Goal: Task Accomplishment & Management: Manage account settings

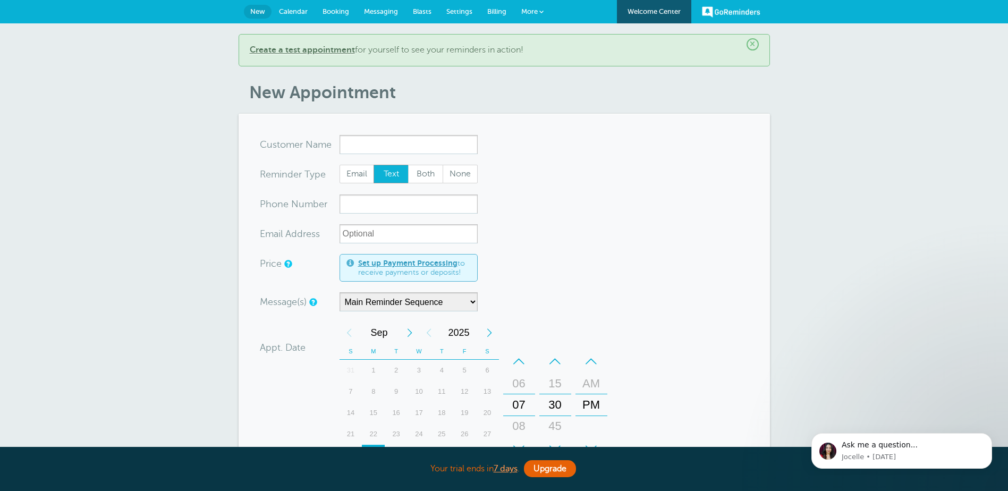
click at [379, 144] on input "x-no-autofill" at bounding box center [408, 144] width 138 height 19
click at [305, 51] on b "Create a test appointment" at bounding box center [302, 50] width 105 height 10
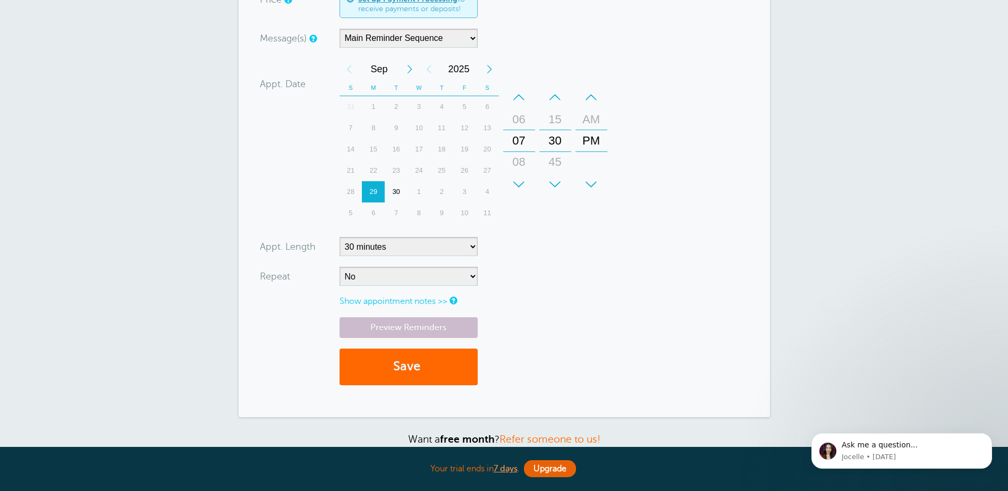
scroll to position [330, 0]
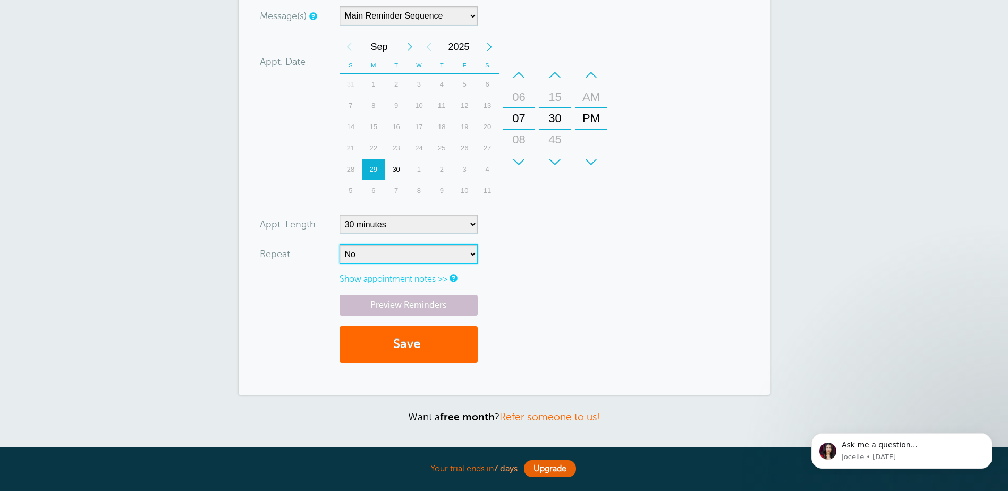
click at [367, 258] on select "No Daily Weekly Every 2 weeks Every 3 weeks Every 4 weeks Monthly Every 5 weeks…" at bounding box center [408, 253] width 138 height 19
click at [552, 114] on div "30" at bounding box center [554, 118] width 25 height 21
click at [559, 72] on div "–" at bounding box center [555, 74] width 32 height 21
drag, startPoint x: 554, startPoint y: 78, endPoint x: 557, endPoint y: 111, distance: 33.6
click at [558, 110] on div "+ – Minutes 00 15 30 45" at bounding box center [555, 118] width 32 height 108
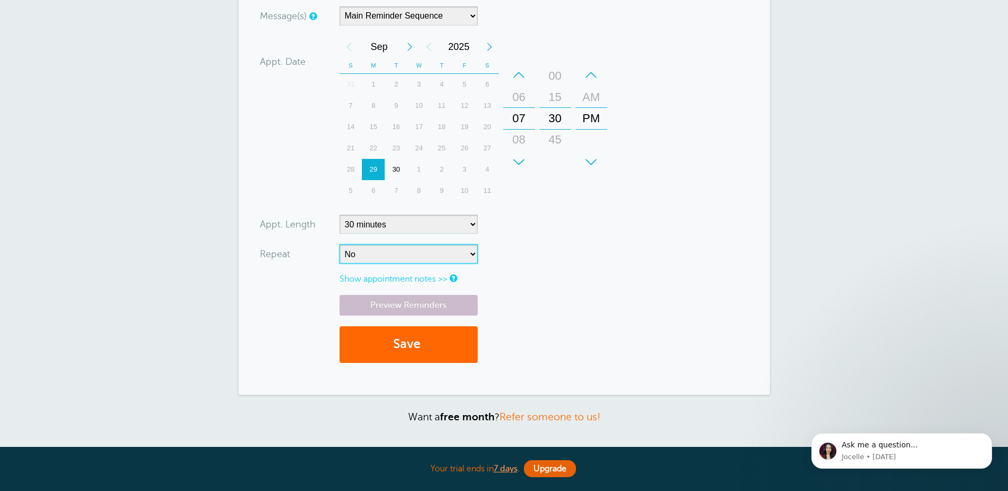
click at [554, 101] on div "15" at bounding box center [554, 97] width 25 height 21
click at [554, 101] on div "00" at bounding box center [554, 97] width 25 height 21
click at [405, 255] on select "No Daily Weekly Every 2 weeks Every 3 weeks Every 4 weeks Monthly Every 5 weeks…" at bounding box center [408, 253] width 138 height 19
click at [404, 255] on select "No Daily Weekly Every 2 weeks Every 3 weeks Every 4 weeks Monthly Every 5 weeks…" at bounding box center [408, 253] width 138 height 19
click at [566, 330] on div "Preview Reminders Save" at bounding box center [504, 334] width 489 height 79
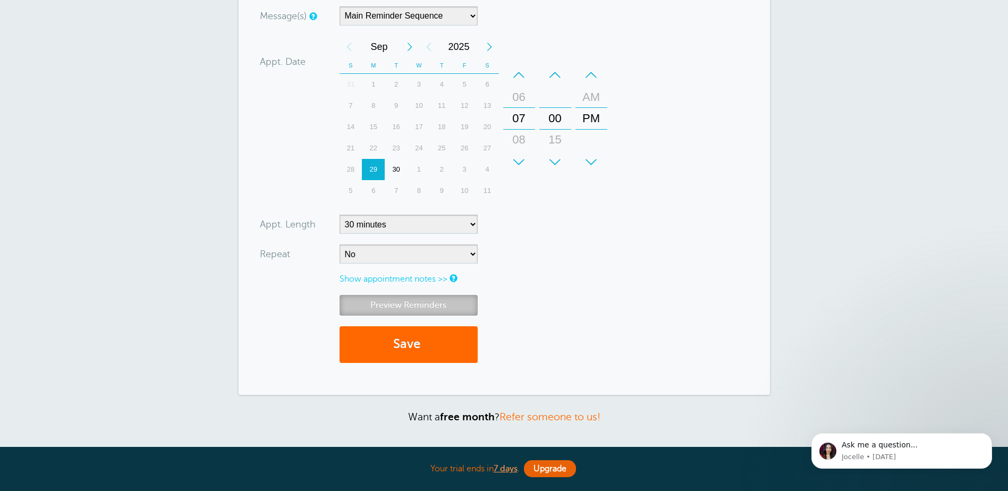
click at [422, 302] on link "Preview Reminders" at bounding box center [408, 305] width 138 height 21
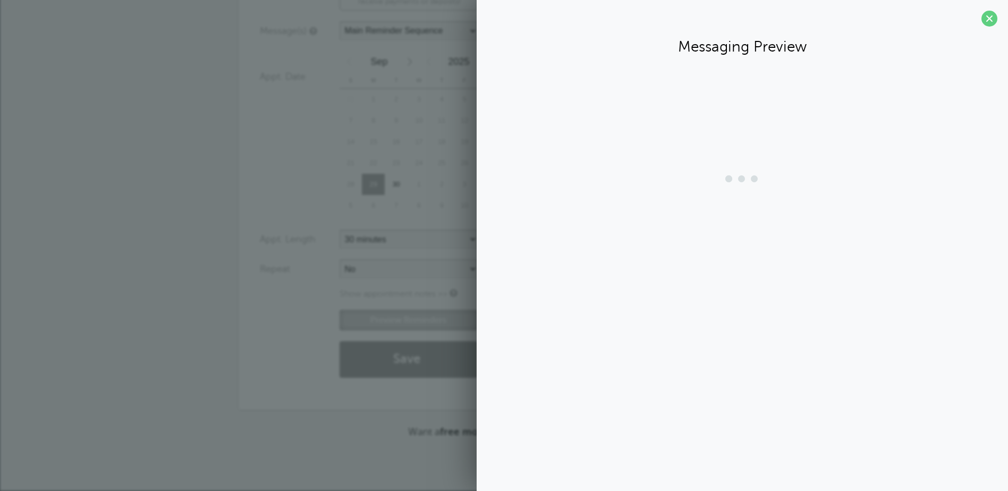
scroll to position [315, 0]
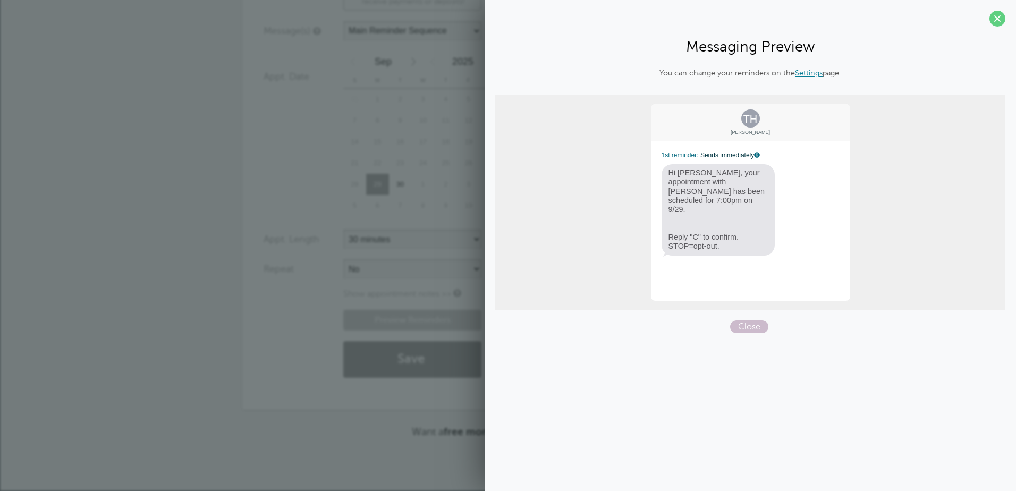
drag, startPoint x: 996, startPoint y: 16, endPoint x: 1000, endPoint y: 47, distance: 31.0
click at [996, 14] on span at bounding box center [997, 19] width 16 height 16
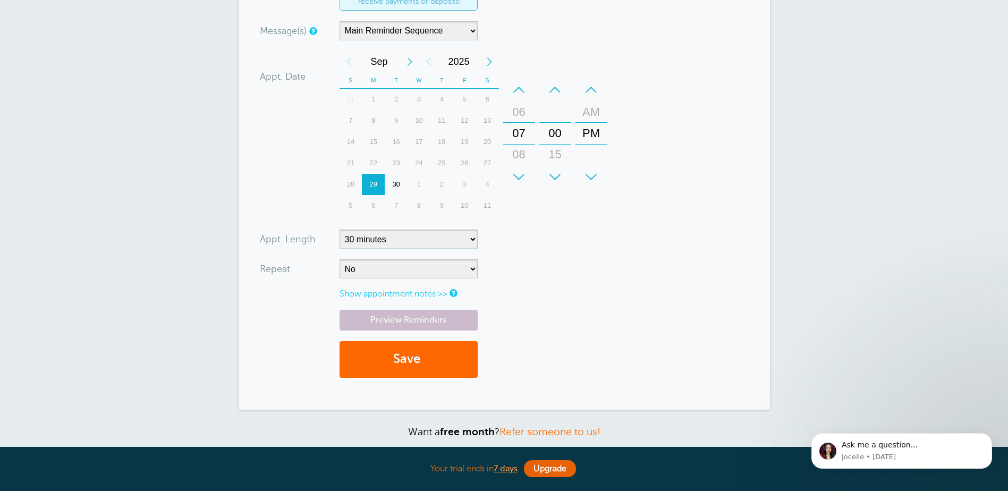
click at [419, 292] on link "Show appointment notes >>" at bounding box center [393, 294] width 108 height 10
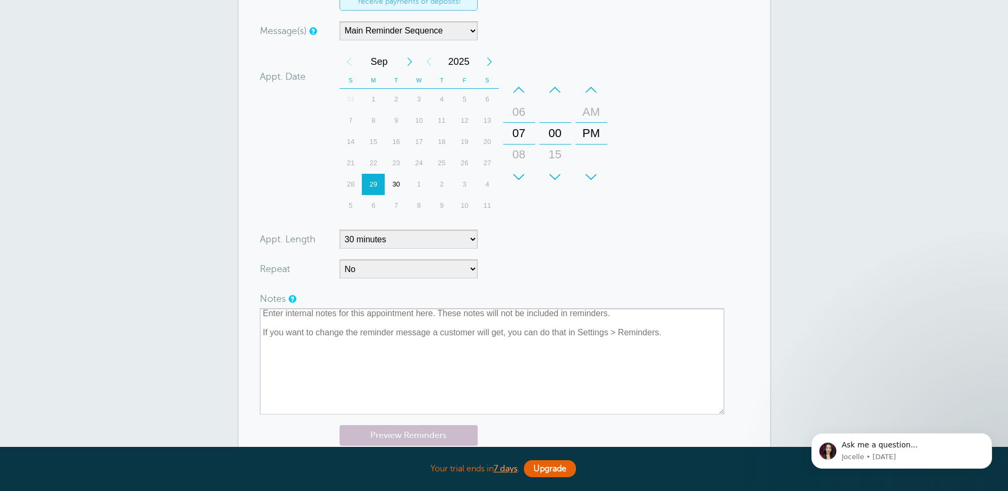
drag, startPoint x: 126, startPoint y: 342, endPoint x: 208, endPoint y: 326, distance: 83.3
click at [126, 340] on div "× Create an appointment! We pre-filled your info , as if you are a Customer, so…" at bounding box center [504, 157] width 1008 height 898
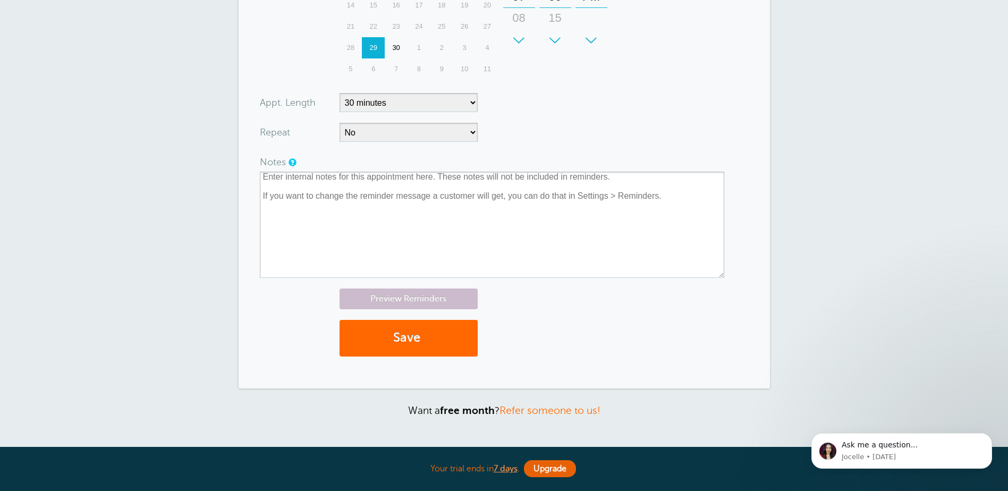
scroll to position [453, 0]
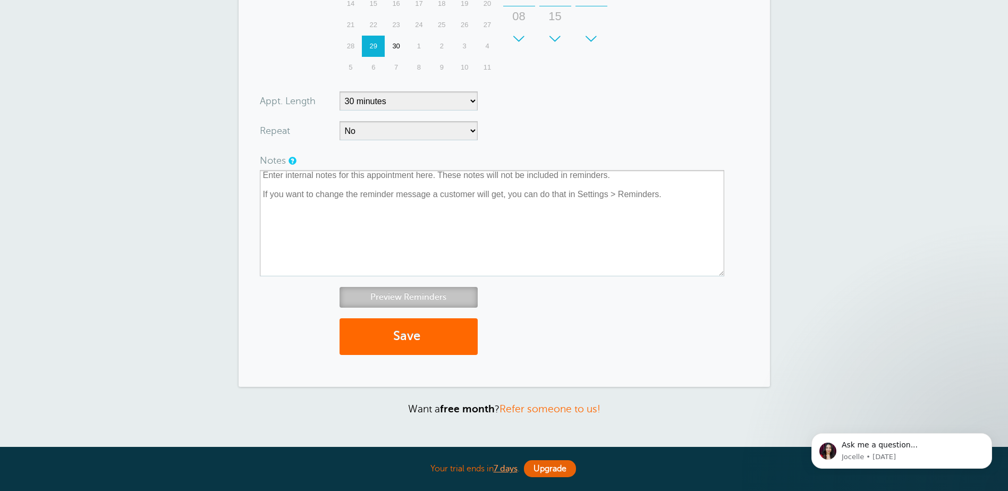
click at [416, 292] on link "Preview Reminders" at bounding box center [408, 297] width 138 height 21
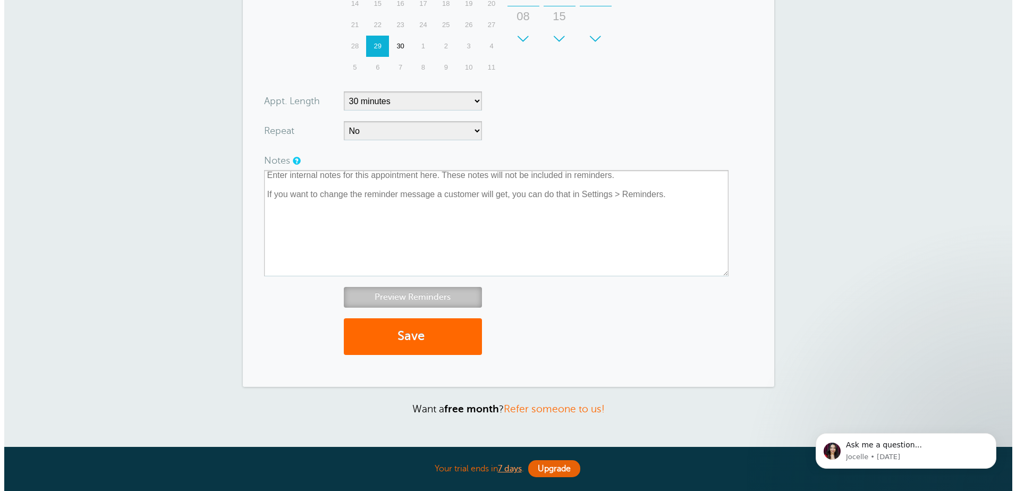
scroll to position [430, 0]
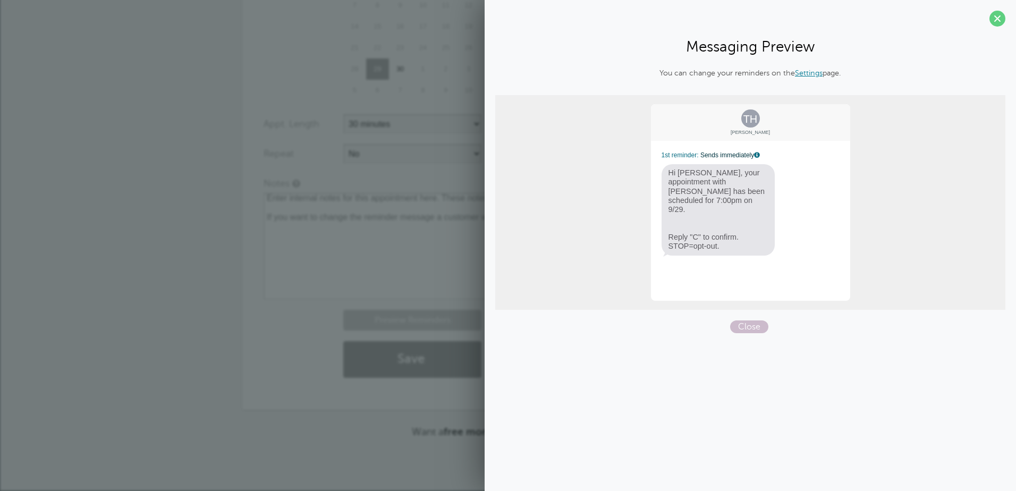
click at [813, 71] on link "Settings" at bounding box center [809, 73] width 28 height 8
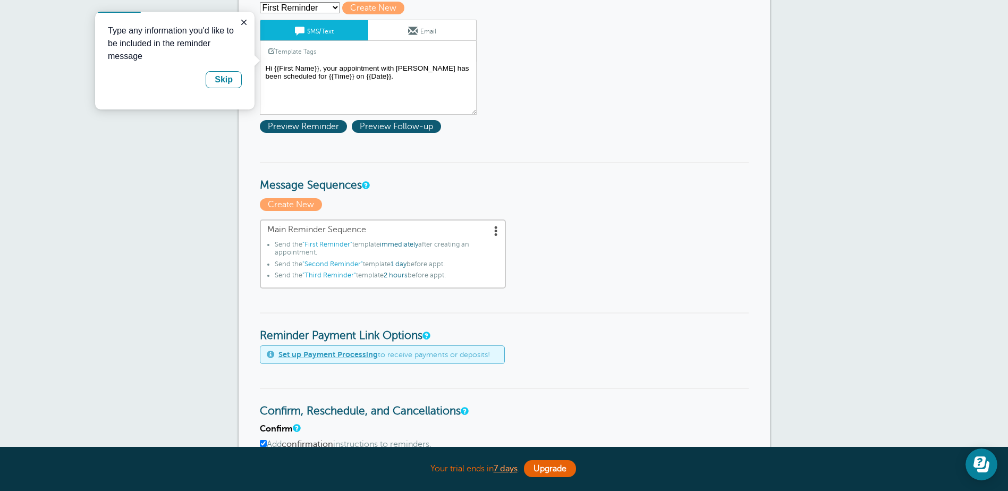
scroll to position [159, 0]
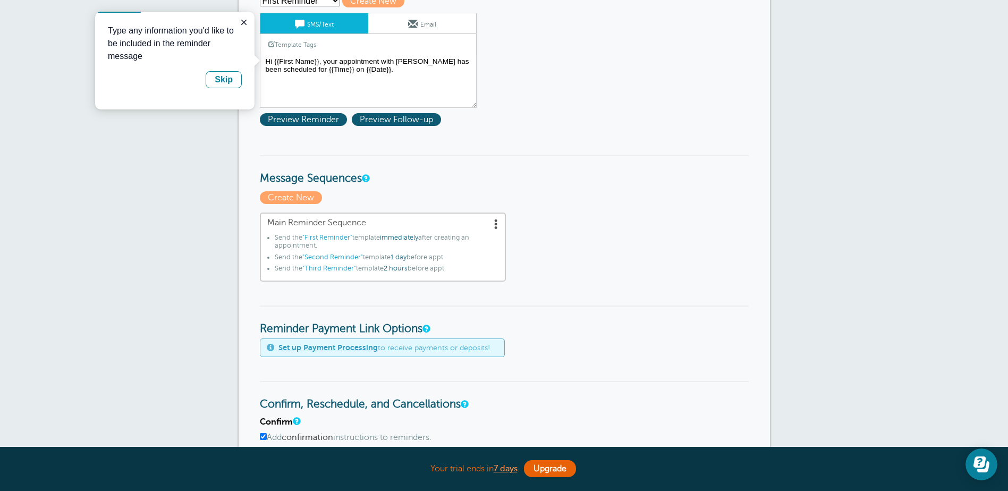
click at [495, 219] on span at bounding box center [496, 223] width 11 height 11
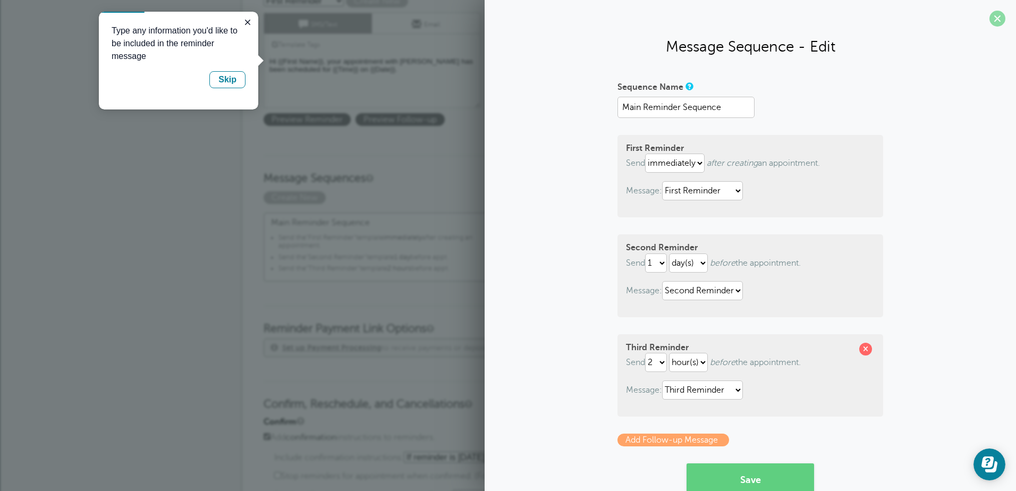
drag, startPoint x: 988, startPoint y: 17, endPoint x: 965, endPoint y: 48, distance: 39.1
click at [989, 17] on span at bounding box center [997, 19] width 16 height 16
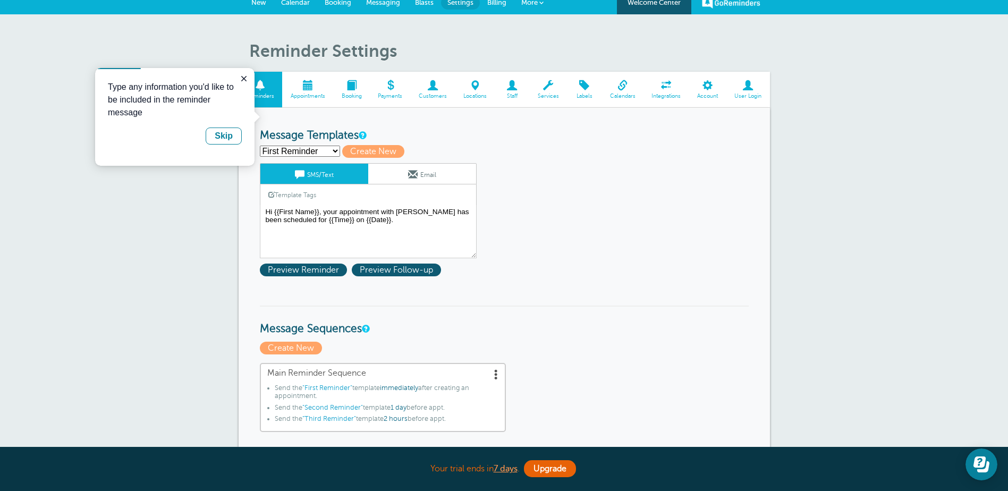
scroll to position [0, 0]
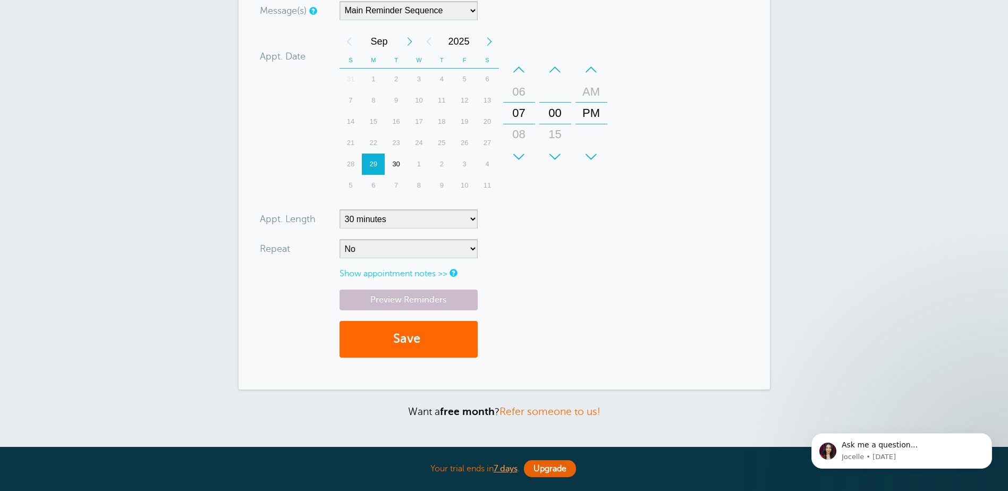
scroll to position [336, 0]
click at [392, 340] on button "Save" at bounding box center [408, 338] width 138 height 37
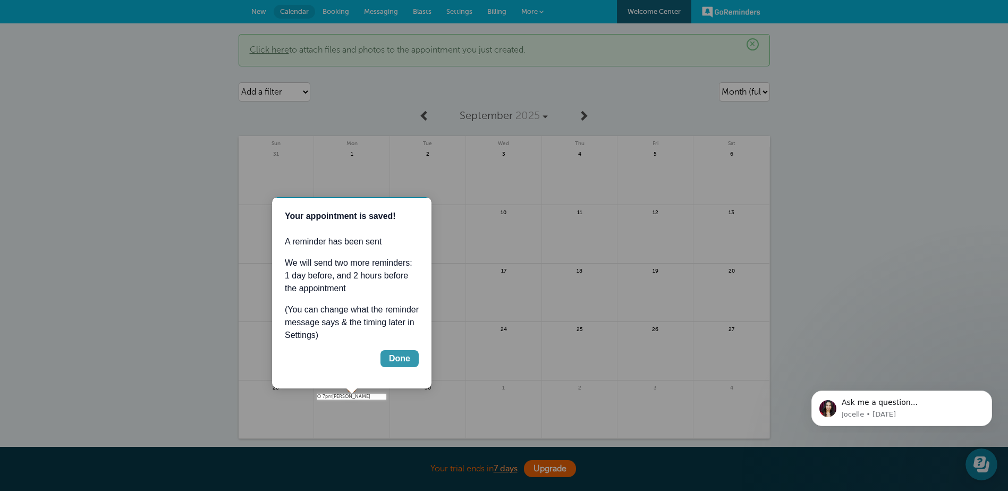
click at [396, 356] on div "Done" at bounding box center [399, 358] width 21 height 13
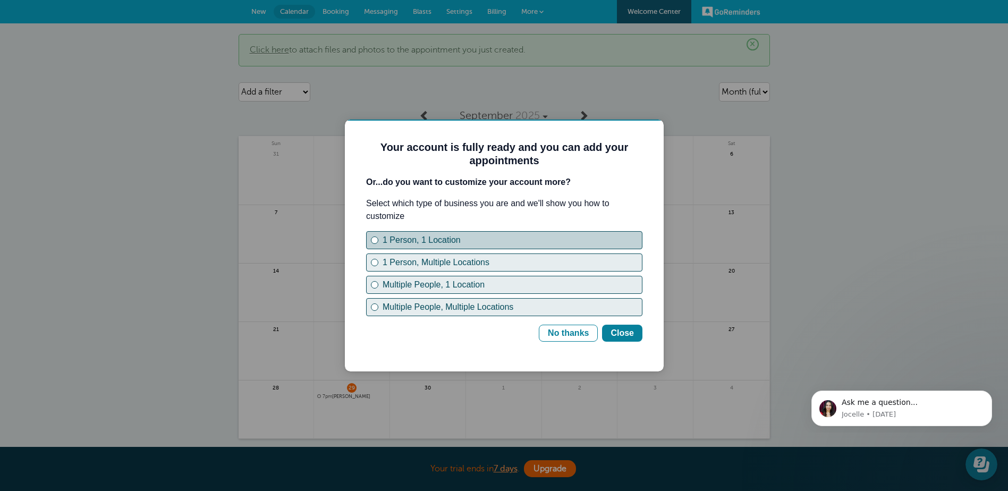
click at [394, 242] on div "1 Person, 1 Location" at bounding box center [511, 240] width 259 height 13
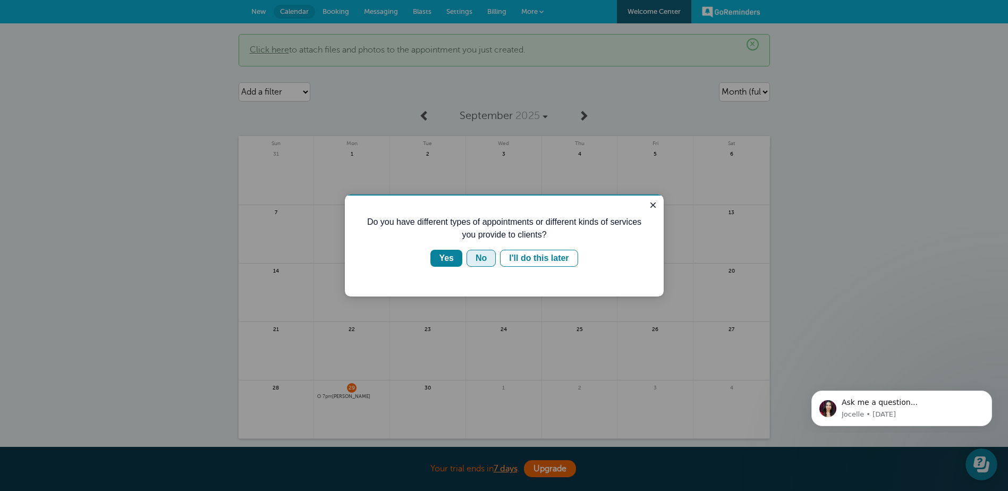
click at [477, 257] on div "No" at bounding box center [480, 258] width 11 height 13
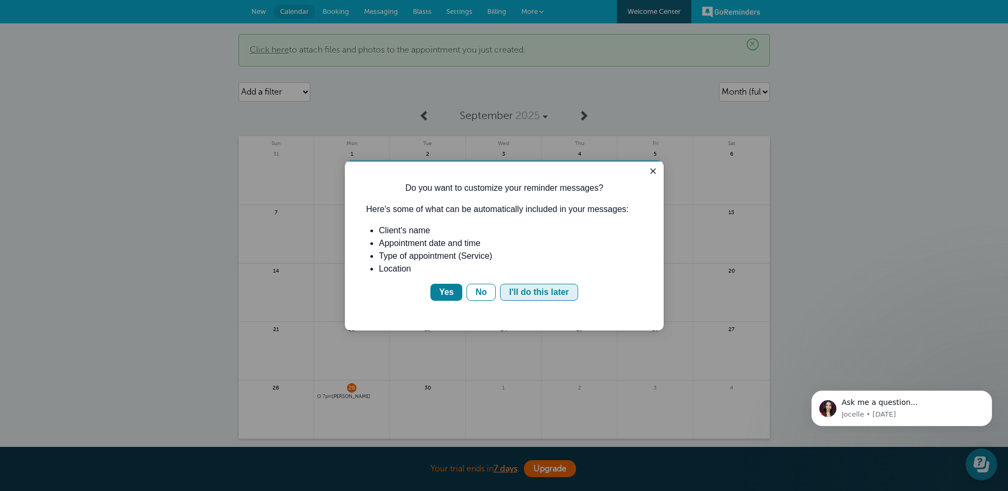
click at [514, 288] on div "I'll do this later" at bounding box center [538, 292] width 59 height 13
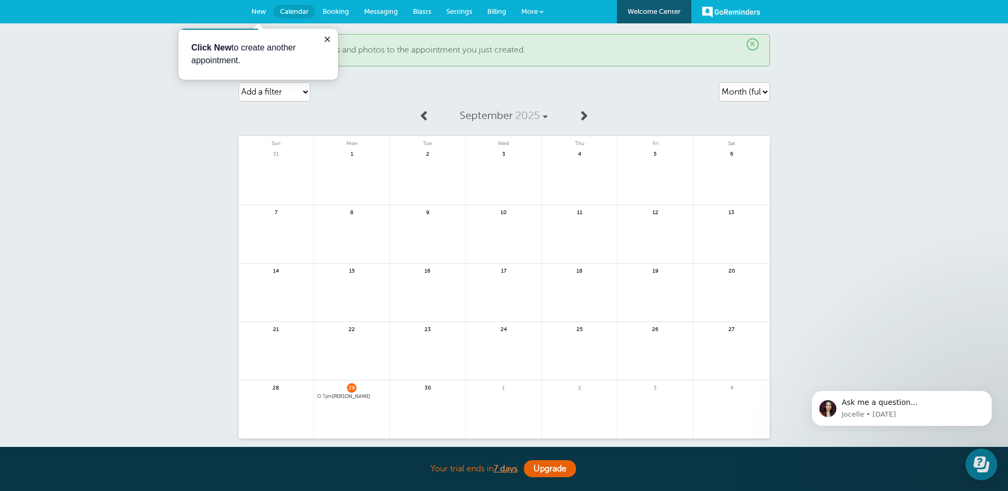
click at [253, 14] on span "New" at bounding box center [258, 11] width 15 height 8
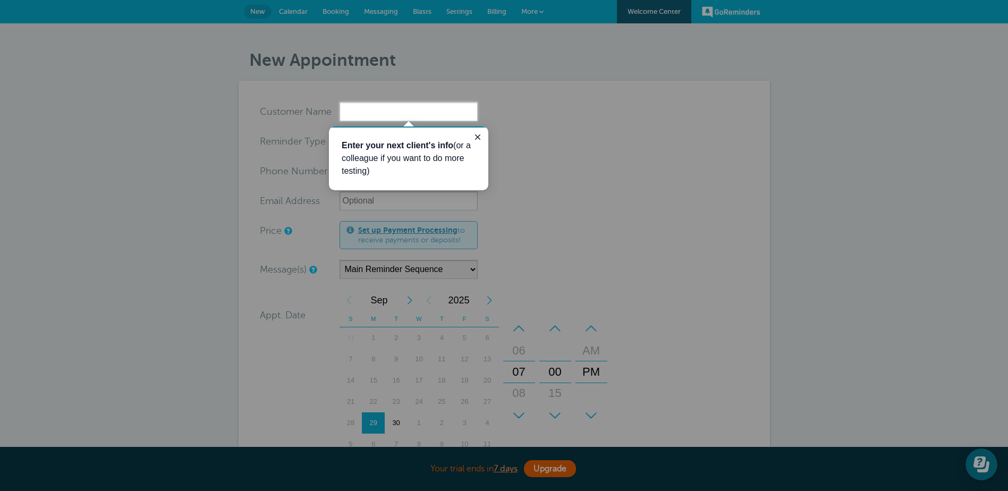
click at [667, 216] on div at bounding box center [673, 306] width 669 height 370
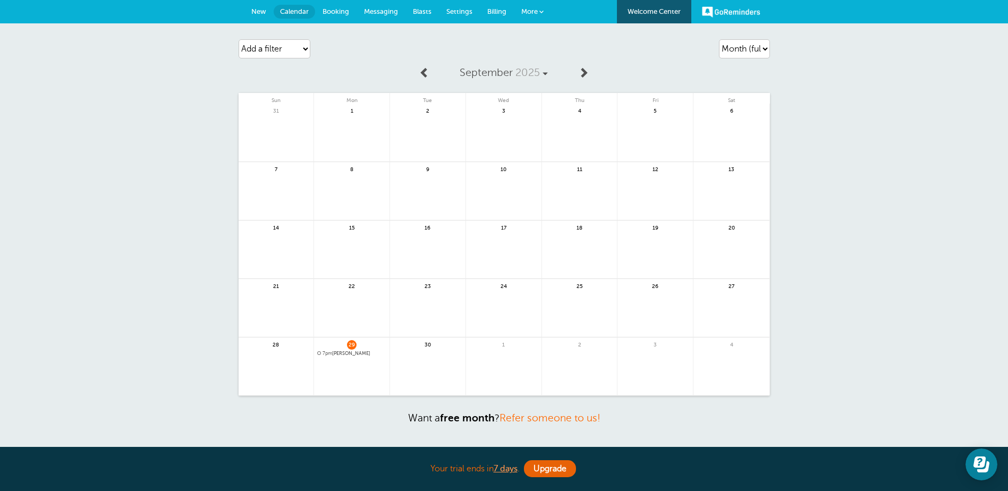
click at [350, 350] on div "29 7pm [PERSON_NAME]" at bounding box center [352, 366] width 76 height 58
click at [350, 361] on link at bounding box center [351, 381] width 75 height 46
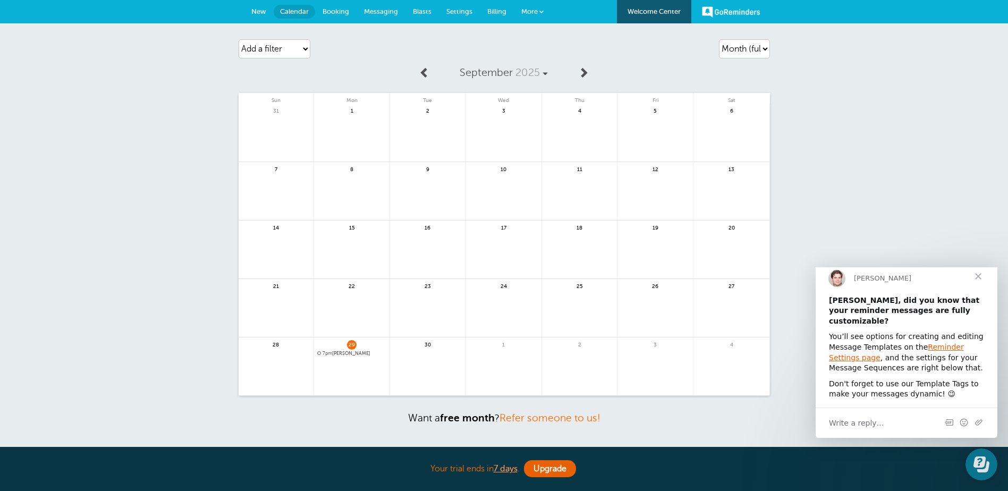
click at [260, 13] on span "New" at bounding box center [258, 11] width 15 height 8
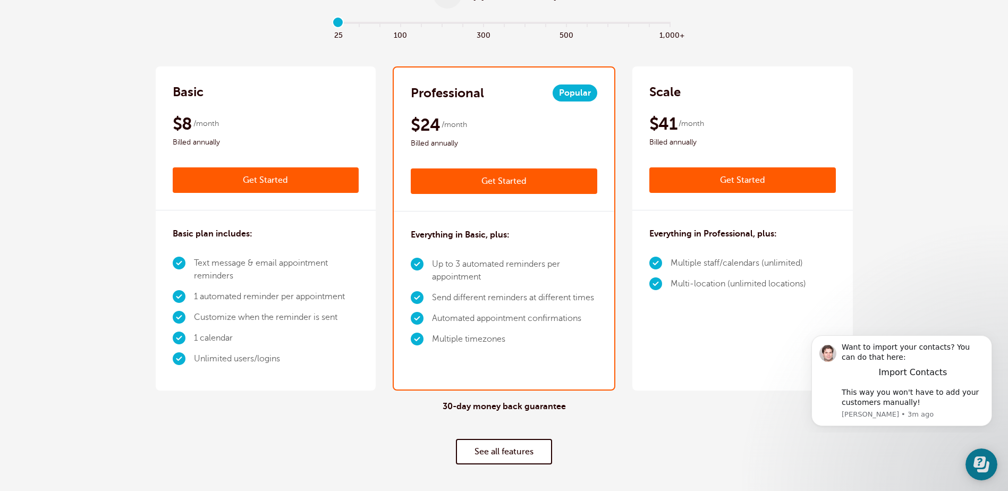
scroll to position [106, 0]
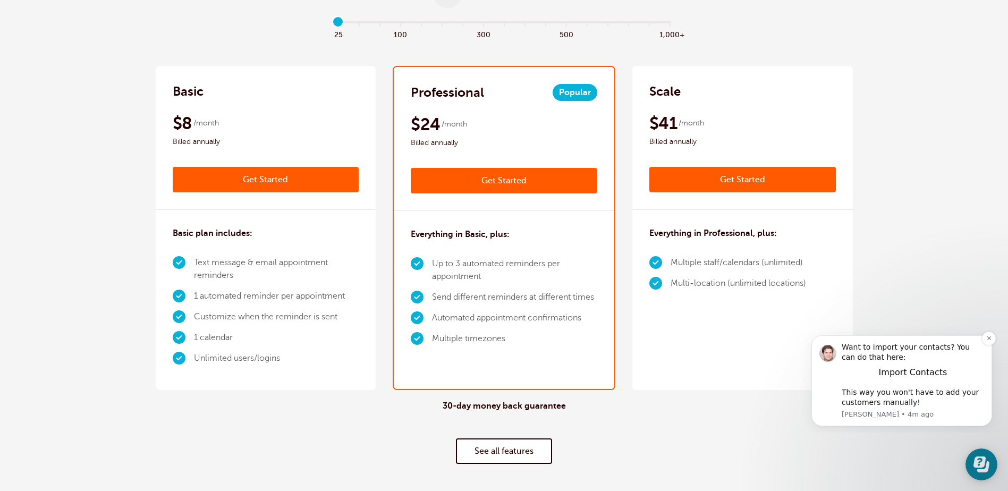
click at [885, 349] on div "Want to import your contacts? You can do that here:" at bounding box center [912, 352] width 142 height 21
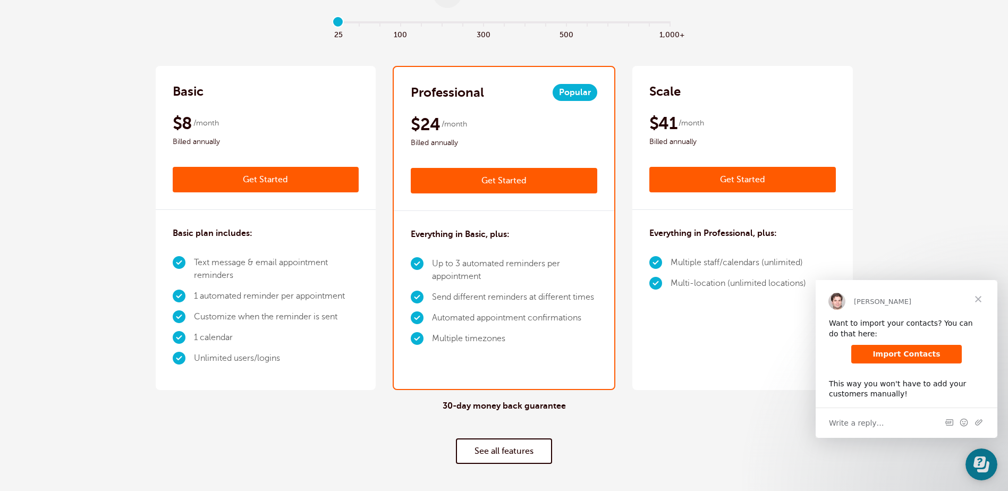
scroll to position [0, 0]
click at [876, 423] on div "Write a reply…" at bounding box center [906, 422] width 182 height 30
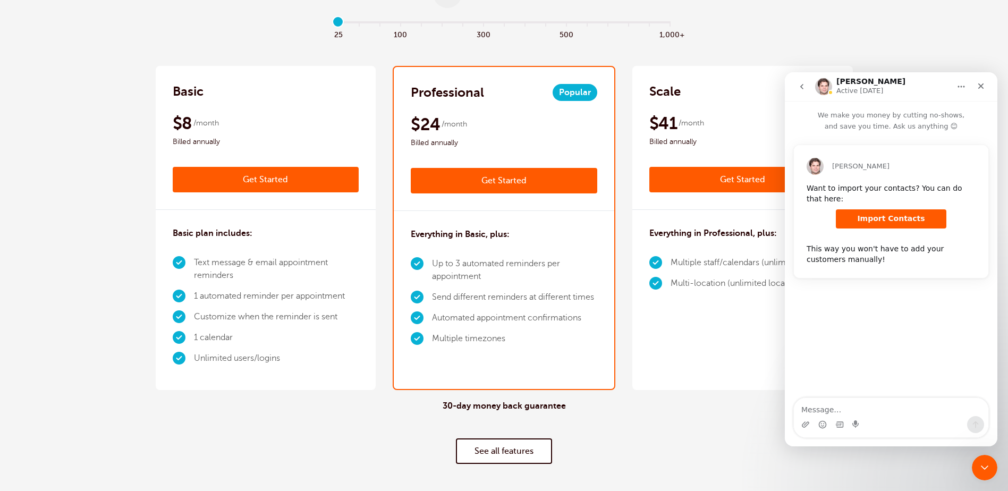
click at [855, 414] on textarea "Message…" at bounding box center [891, 407] width 194 height 18
type textarea "The basic plan... is the initial text that the customer receives considered "1 …"
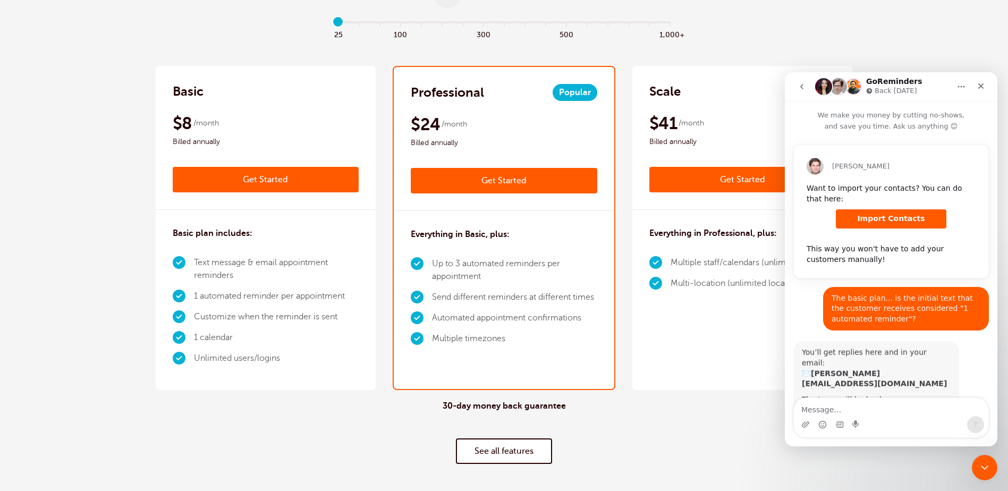
scroll to position [53, 0]
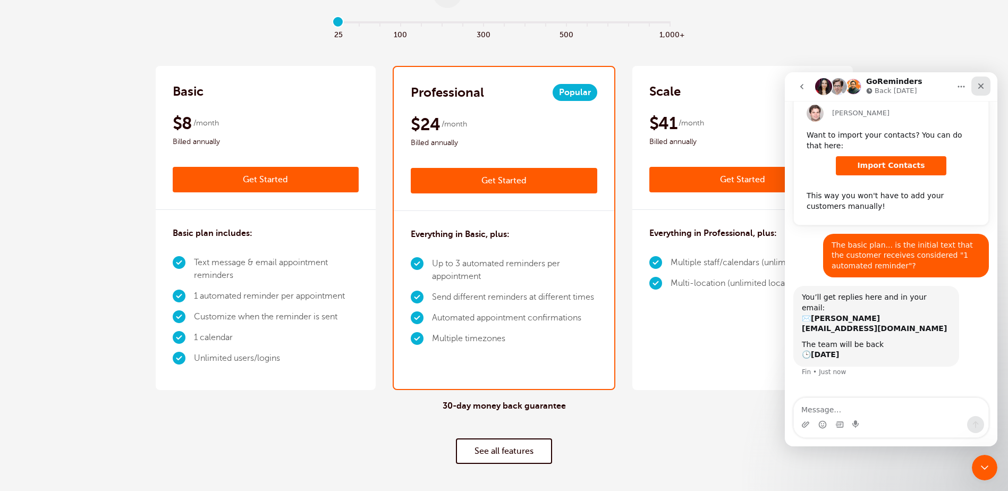
click at [984, 86] on icon "Close" at bounding box center [980, 86] width 8 height 8
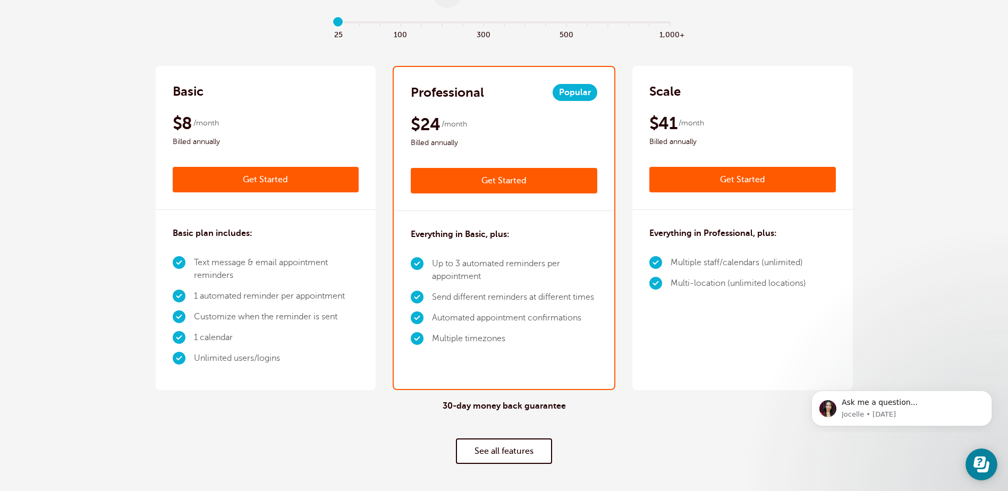
scroll to position [0, 0]
click at [881, 410] on p "Jocelle • 1w ago" at bounding box center [912, 415] width 142 height 10
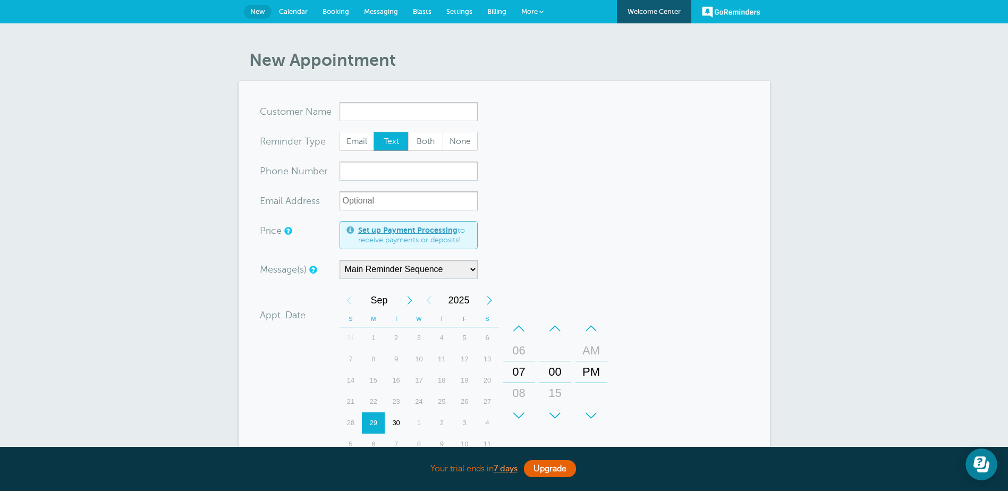
click at [400, 105] on input "x-no-autofill" at bounding box center [408, 111] width 138 height 19
click at [384, 109] on input "x-no-autofill" at bounding box center [408, 111] width 138 height 19
type input "[PERSON_NAME]"
click at [391, 167] on input "xxx-no-autofill" at bounding box center [408, 170] width 138 height 19
type input "2293762384"
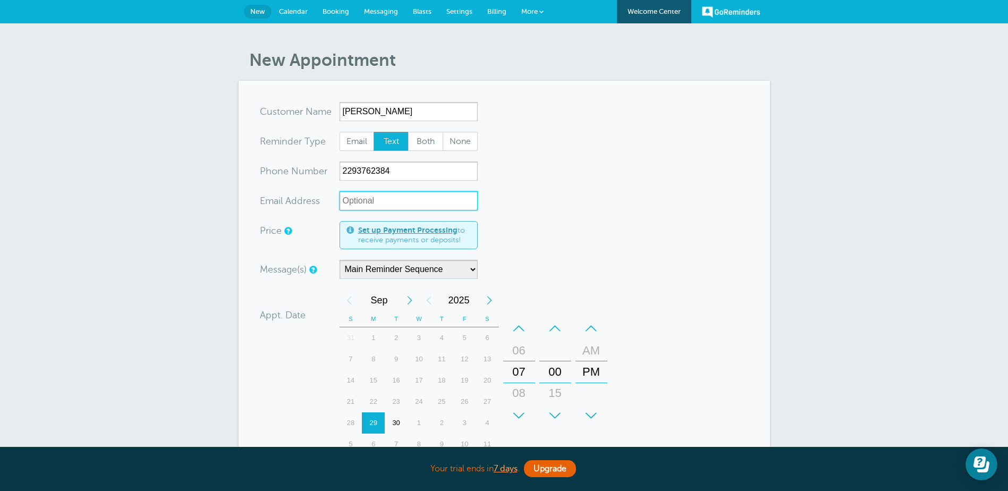
click at [420, 197] on input "xx-no-autofill" at bounding box center [408, 200] width 138 height 19
type input "[EMAIL_ADDRESS][DOMAIN_NAME]"
click at [182, 192] on div "New Appointment You are creating a new customer. To use an existing customer se…" at bounding box center [504, 376] width 1008 height 706
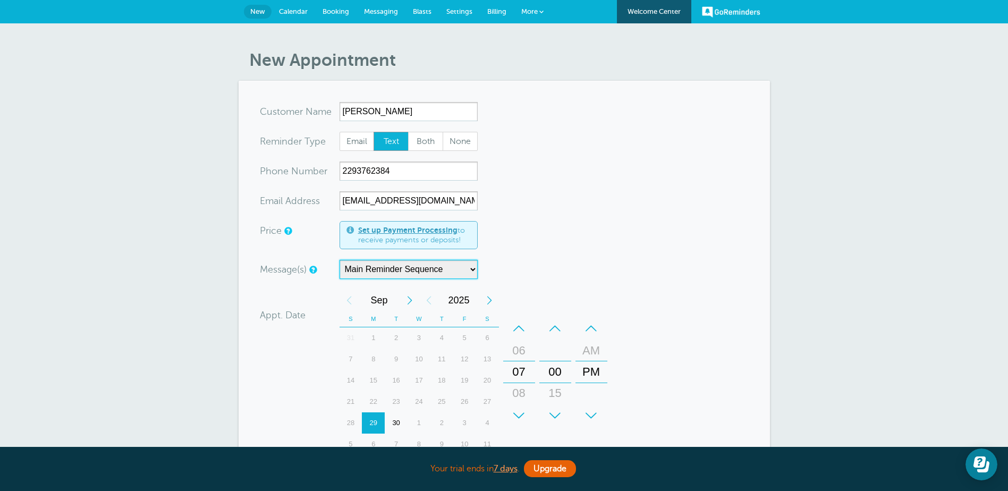
click at [425, 266] on select "Main Reminder Sequence" at bounding box center [408, 269] width 138 height 19
click at [425, 264] on select "Main Reminder Sequence" at bounding box center [408, 269] width 138 height 19
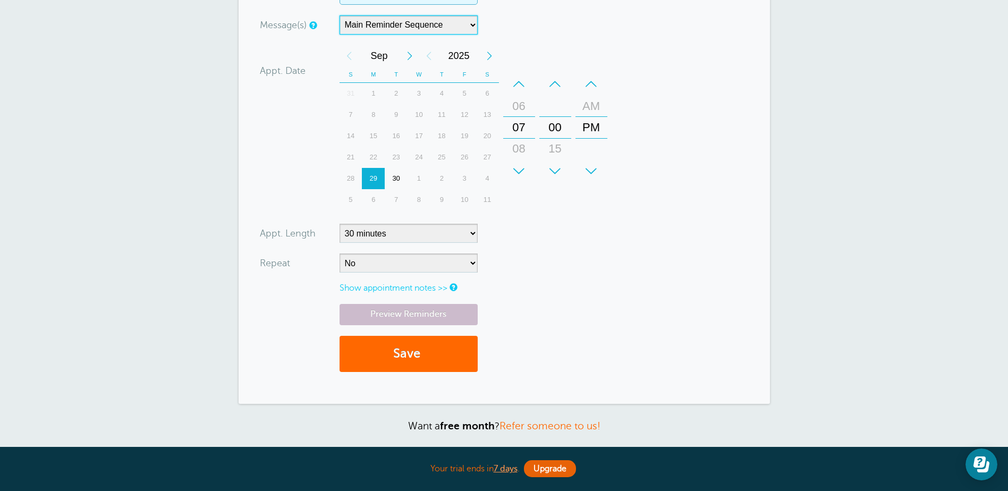
scroll to position [243, 0]
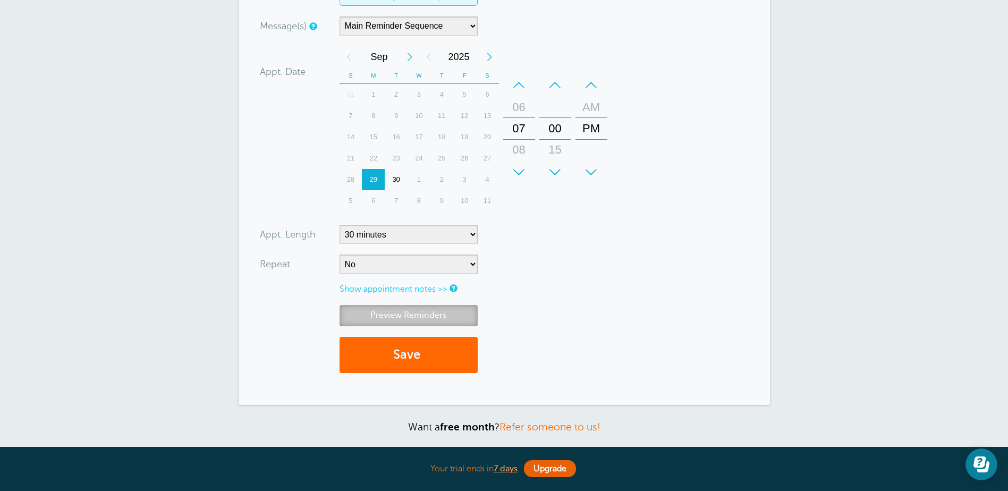
click at [398, 320] on link "Preview Reminders" at bounding box center [408, 315] width 138 height 21
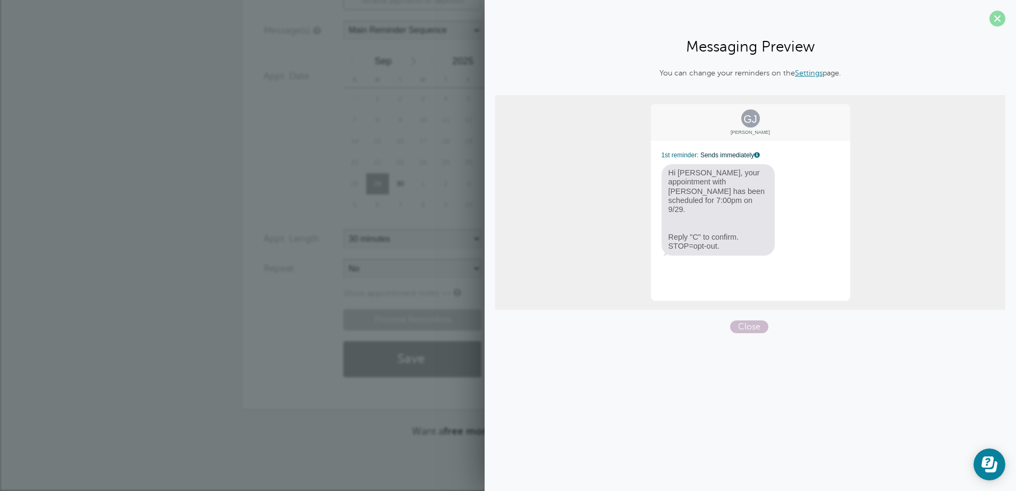
click at [995, 20] on span at bounding box center [997, 19] width 16 height 16
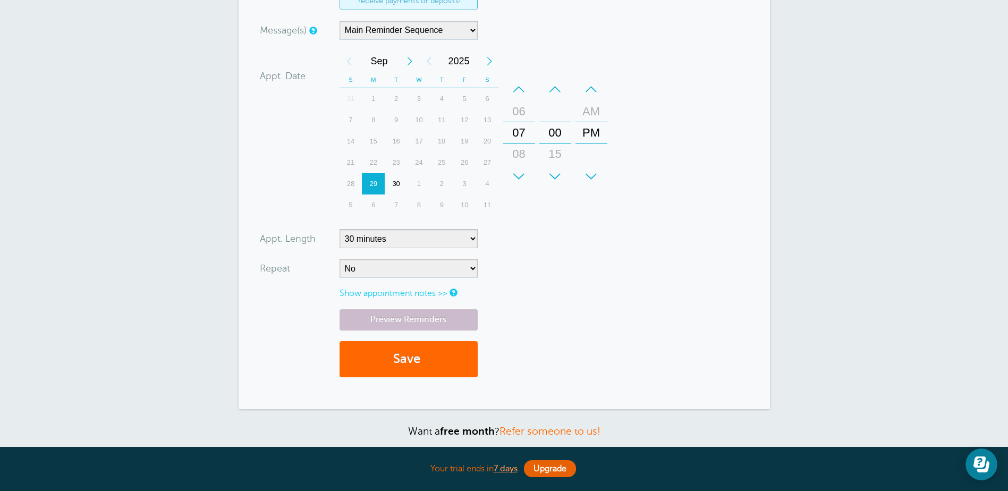
click at [524, 130] on div "07" at bounding box center [518, 132] width 25 height 21
click at [525, 86] on div "–" at bounding box center [519, 89] width 32 height 21
click at [520, 110] on div "06" at bounding box center [518, 111] width 25 height 21
click at [518, 88] on div "–" at bounding box center [519, 89] width 32 height 21
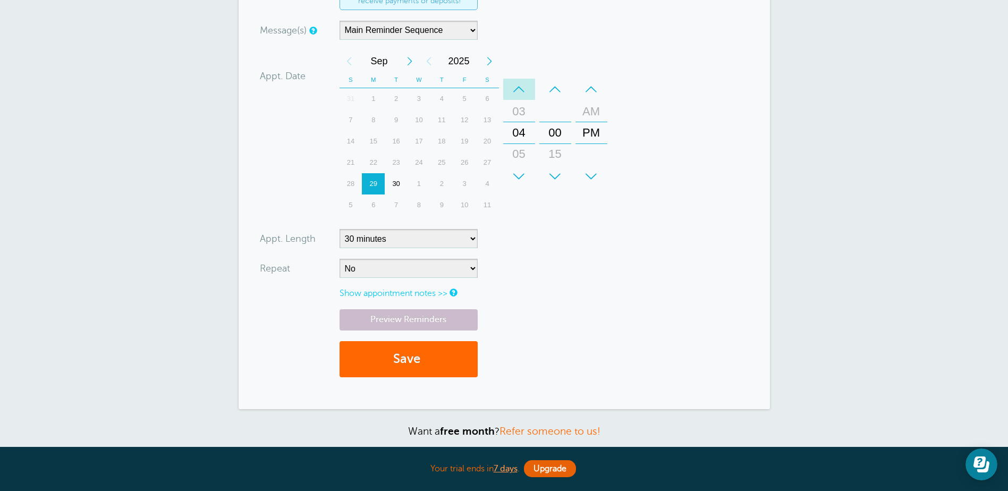
click at [518, 88] on div "–" at bounding box center [519, 89] width 32 height 21
click at [555, 174] on div "+" at bounding box center [555, 176] width 32 height 21
click at [407, 59] on div "Next Month" at bounding box center [409, 60] width 19 height 21
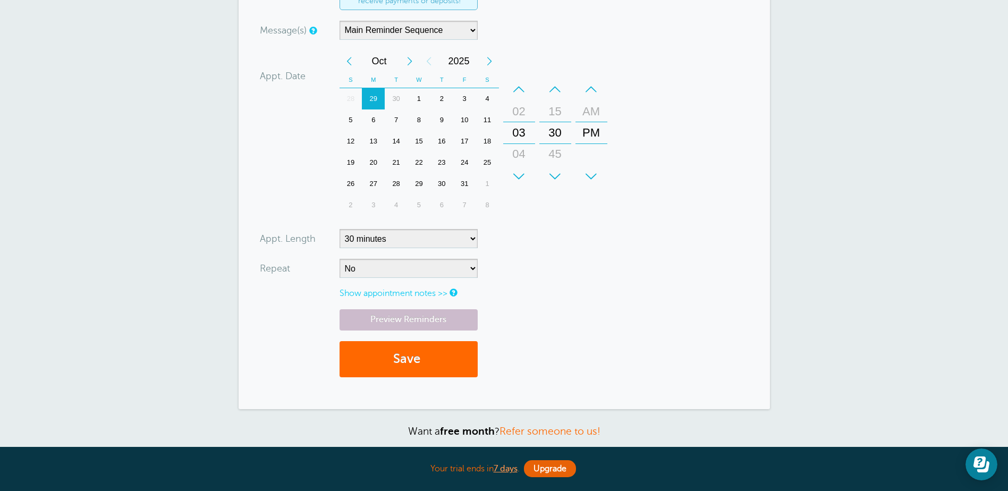
click at [416, 101] on div "1" at bounding box center [418, 98] width 23 height 21
click at [403, 320] on link "Preview Reminders" at bounding box center [408, 319] width 138 height 21
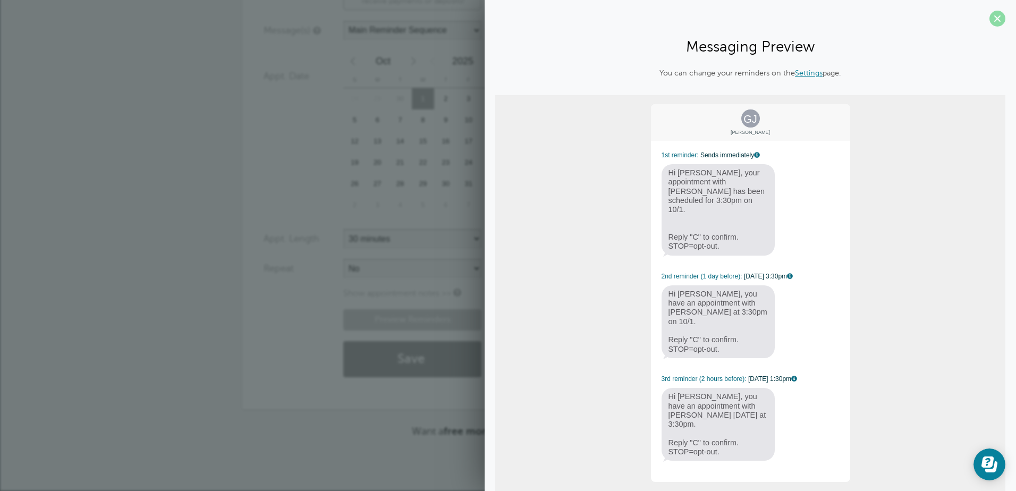
click at [989, 16] on span at bounding box center [997, 19] width 16 height 16
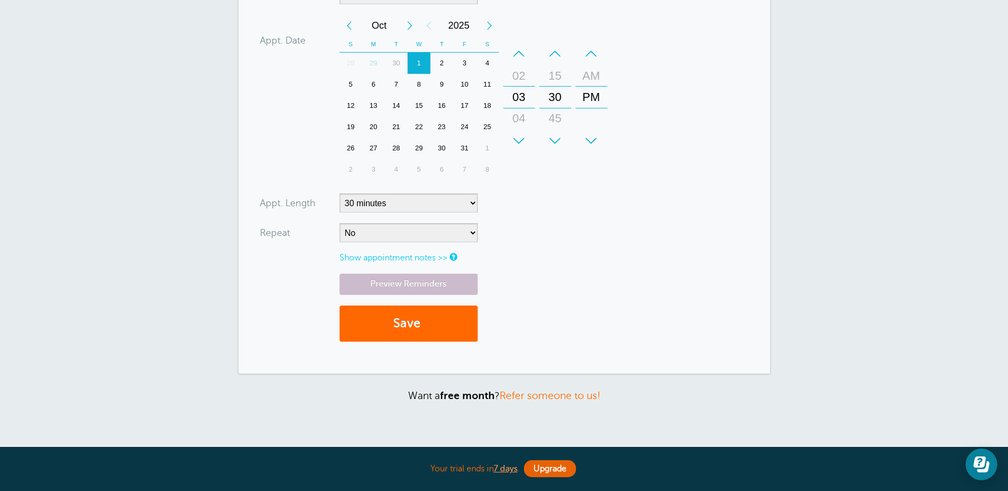
scroll to position [276, 0]
click at [410, 320] on button "Save" at bounding box center [408, 322] width 138 height 37
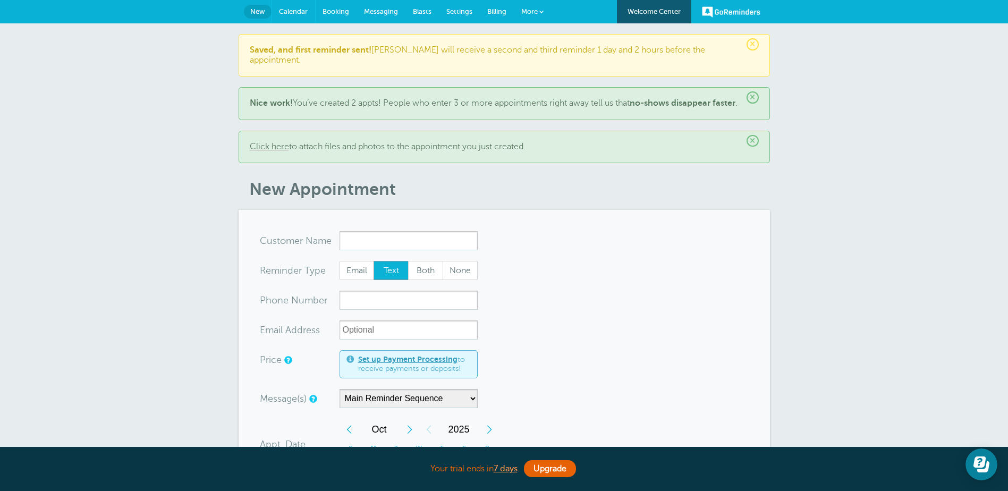
drag, startPoint x: 288, startPoint y: 11, endPoint x: 531, endPoint y: 46, distance: 245.7
click at [287, 11] on span "Calendar" at bounding box center [293, 11] width 29 height 8
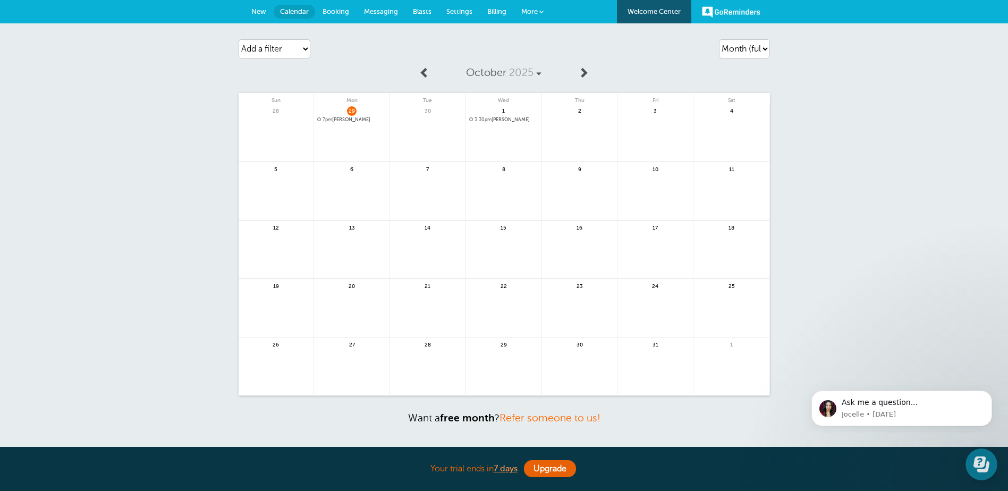
click at [470, 118] on span at bounding box center [471, 119] width 4 height 4
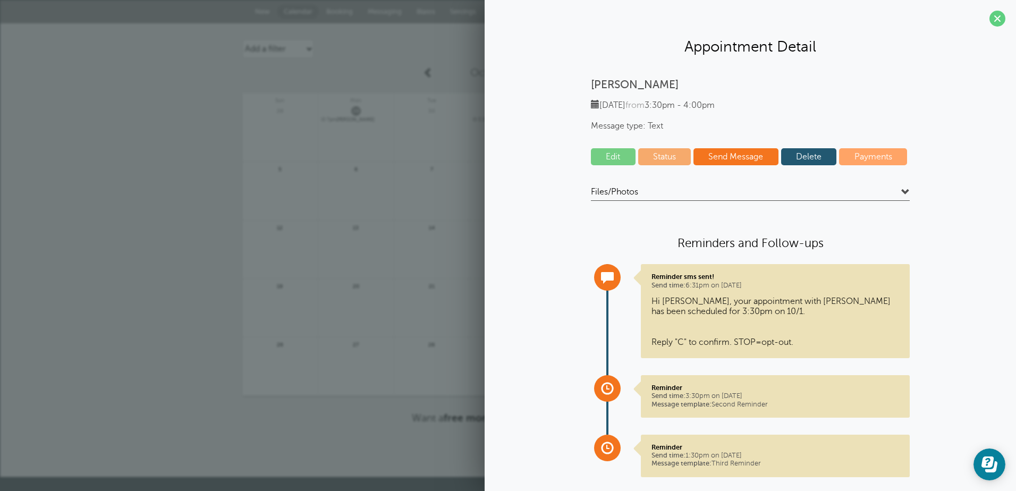
scroll to position [21, 0]
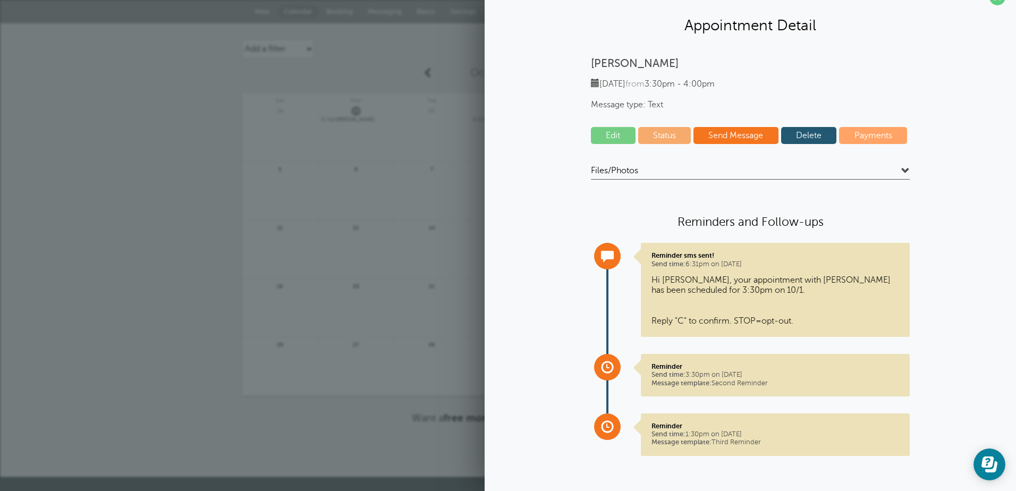
drag, startPoint x: 801, startPoint y: 304, endPoint x: 794, endPoint y: 340, distance: 36.8
click at [800, 304] on p "Hi Giovanna, your appointment with Teri Hanson has been scheduled for 3:30pm on…" at bounding box center [775, 300] width 248 height 51
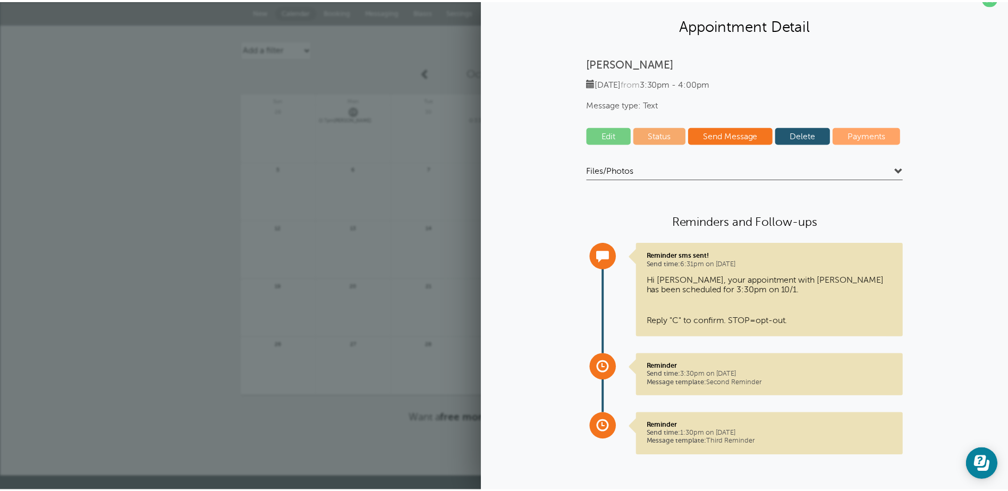
scroll to position [0, 0]
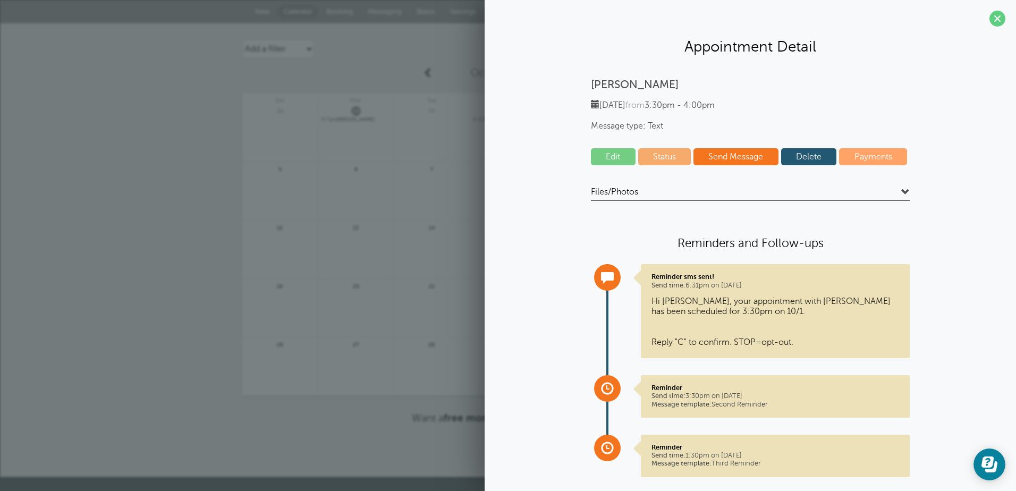
drag, startPoint x: 990, startPoint y: 20, endPoint x: 873, endPoint y: 137, distance: 166.0
click at [990, 20] on span at bounding box center [997, 19] width 16 height 16
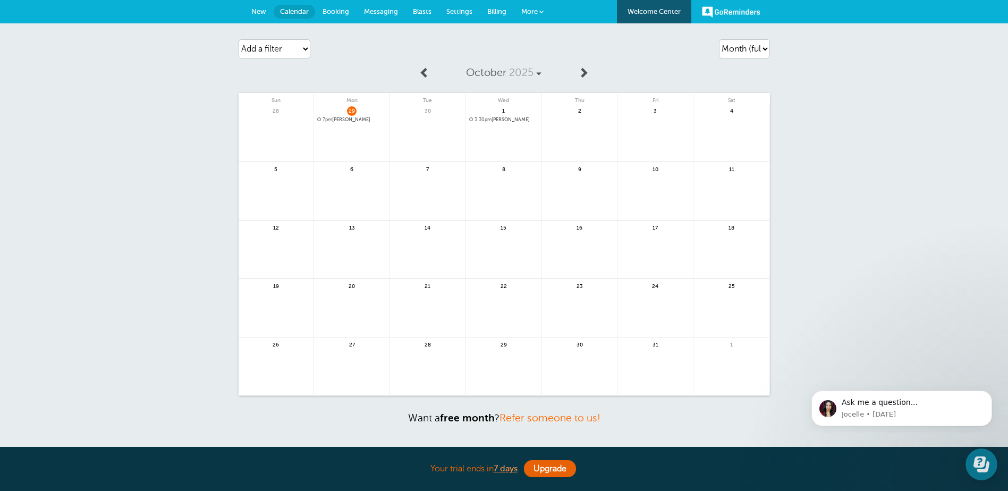
click at [377, 10] on span "Messaging" at bounding box center [381, 11] width 34 height 8
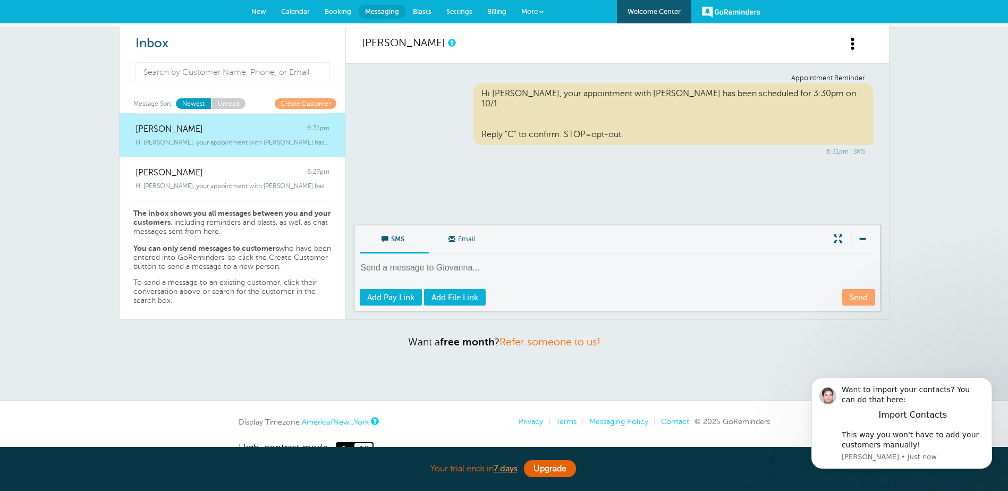
click at [243, 142] on span "Hi [PERSON_NAME], your appointment with [PERSON_NAME] has been scheduled for 3:…" at bounding box center [232, 142] width 194 height 7
click at [337, 9] on span "Booking" at bounding box center [338, 11] width 27 height 8
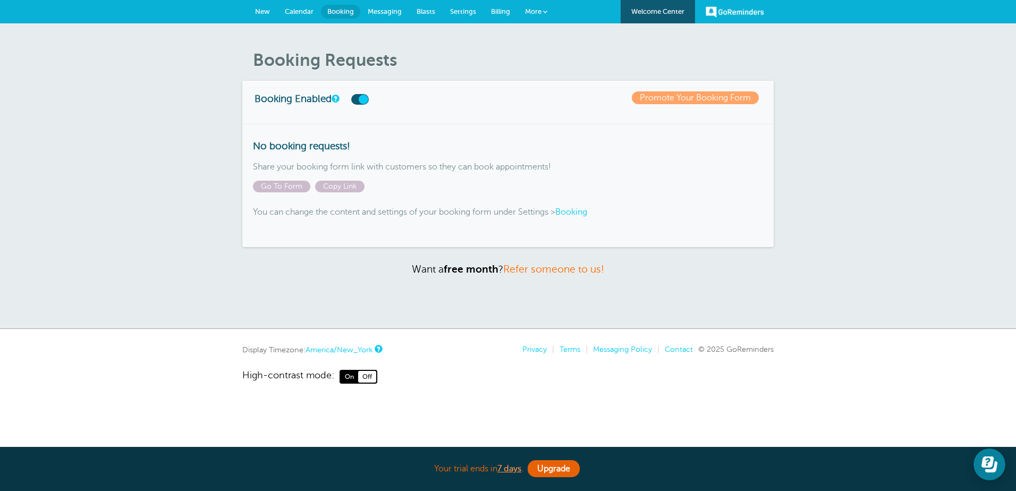
click at [702, 99] on link "Promote Your Booking Form" at bounding box center [695, 97] width 127 height 13
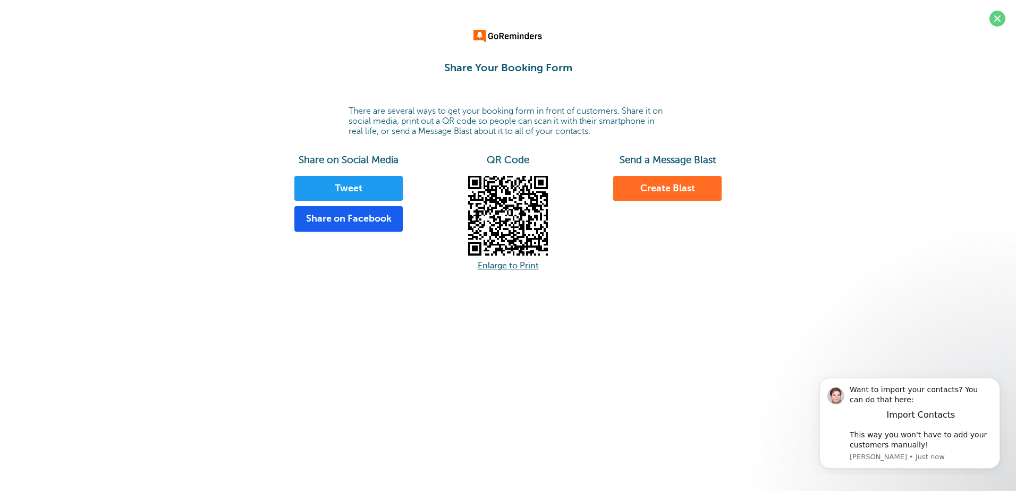
click at [658, 186] on link "Create Blast" at bounding box center [667, 188] width 108 height 25
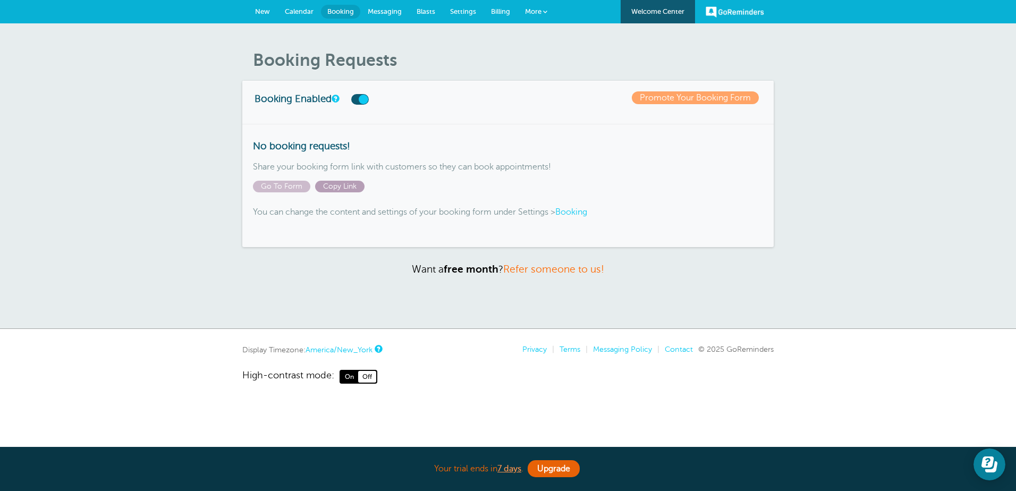
click at [340, 186] on span "Copy Link" at bounding box center [339, 187] width 49 height 12
click at [334, 185] on span "Copy Link" at bounding box center [339, 187] width 49 height 12
click at [336, 185] on span "Copy Link" at bounding box center [339, 187] width 49 height 12
click at [278, 182] on span "Go To Form" at bounding box center [281, 187] width 57 height 12
click at [337, 10] on span "Booking" at bounding box center [340, 11] width 27 height 8
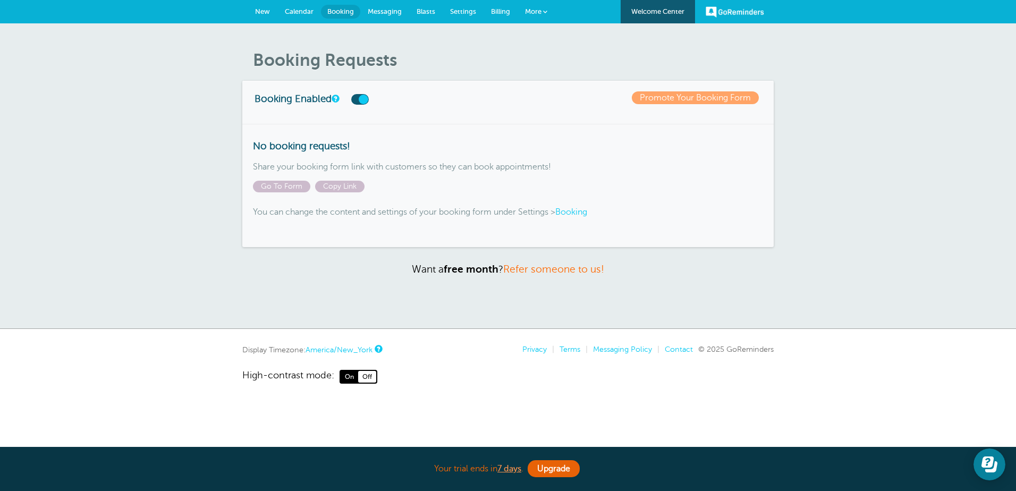
click at [302, 12] on span "Calendar" at bounding box center [299, 11] width 29 height 8
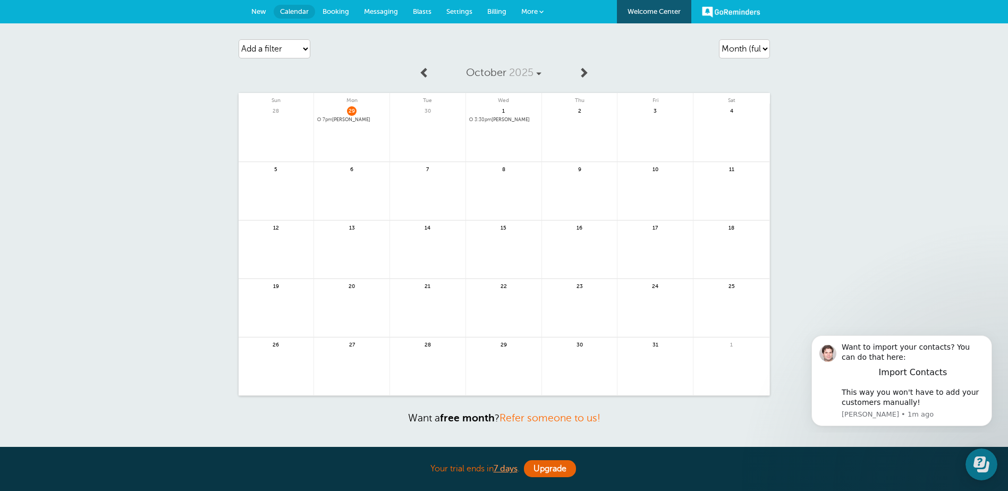
click at [377, 10] on span "Messaging" at bounding box center [381, 11] width 34 height 8
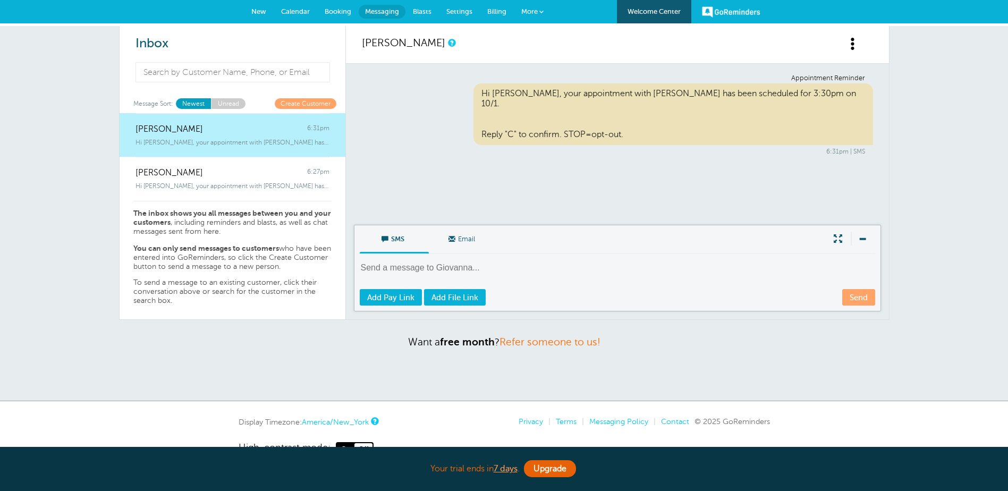
click at [463, 11] on span "Settings" at bounding box center [459, 11] width 26 height 8
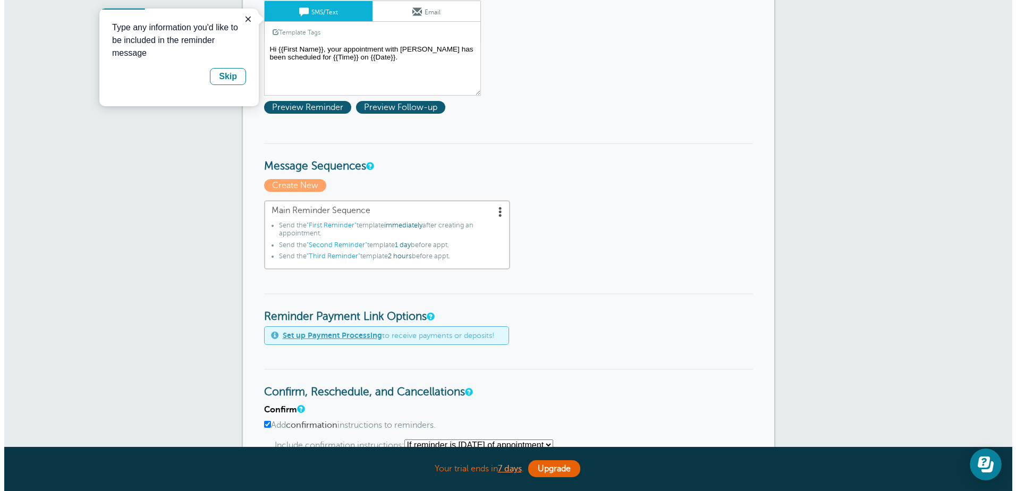
scroll to position [212, 0]
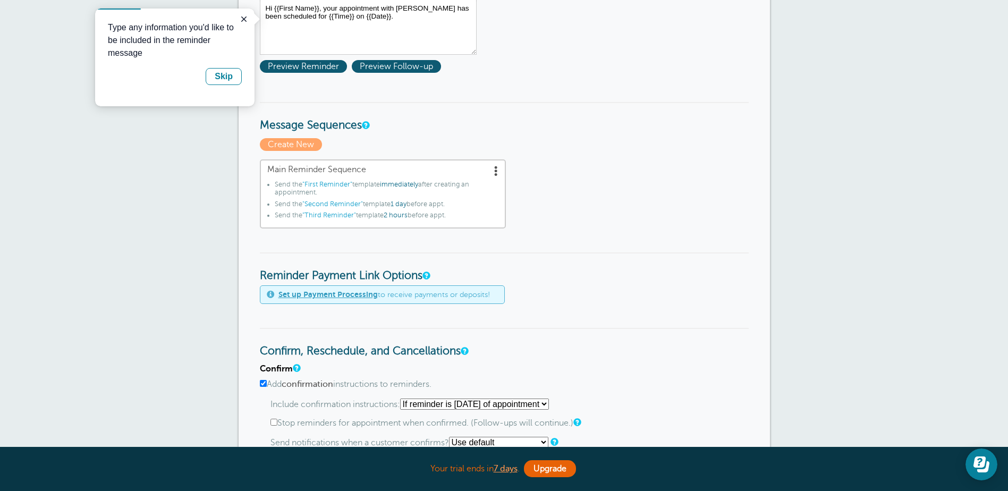
click at [337, 215] on span ""Third Reminder"" at bounding box center [329, 214] width 54 height 7
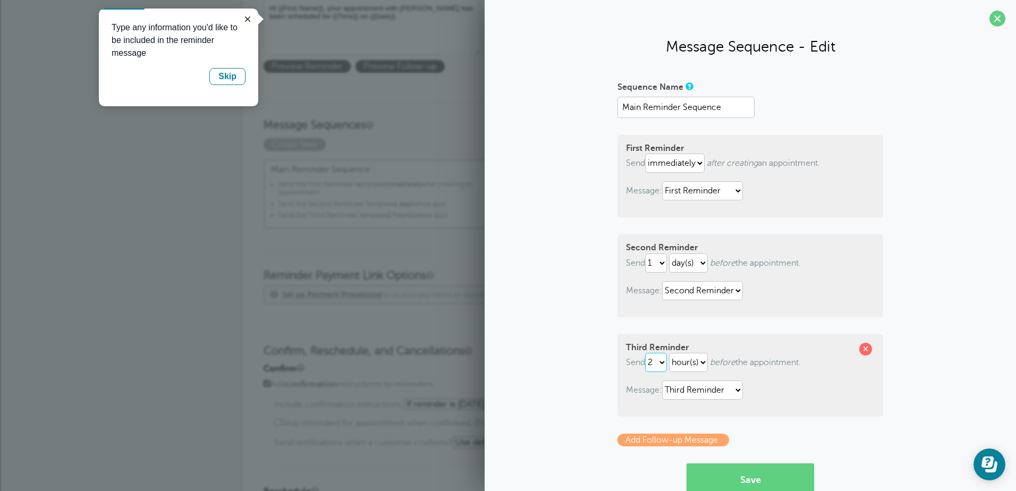
click at [659, 363] on select "1 2 3 4 5 6 7 8 9 10 11 12 13 14 15 16 17 18 19 20 21 22 23 24 25 26 27 28 29 30" at bounding box center [656, 362] width 22 height 19
select select "1"
click at [645, 353] on select "1 2 3 4 5 6 7 8 9 10 11 12 13 14 15 16 17 18 19 20 21 22 23 24 25 26 27 28 29 30" at bounding box center [656, 362] width 22 height 19
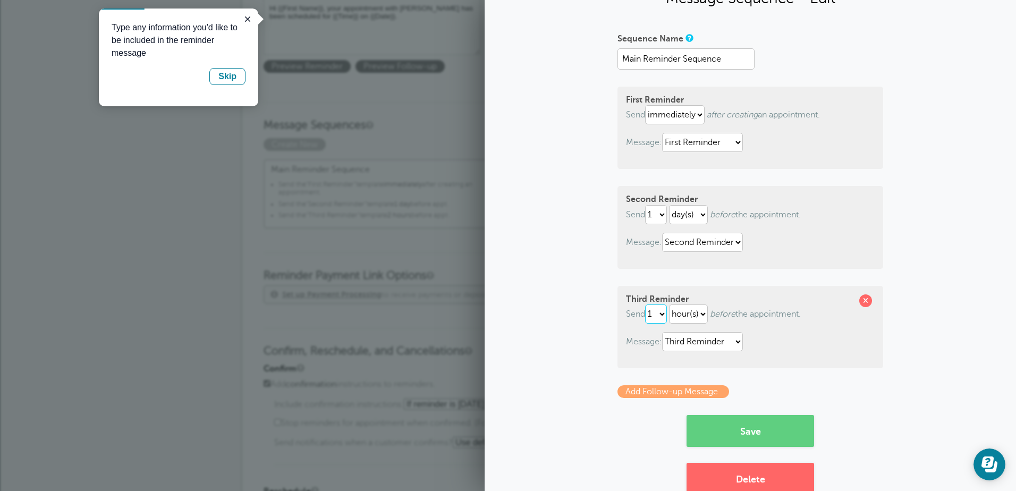
scroll to position [49, 0]
click at [754, 427] on button "Save" at bounding box center [749, 430] width 127 height 32
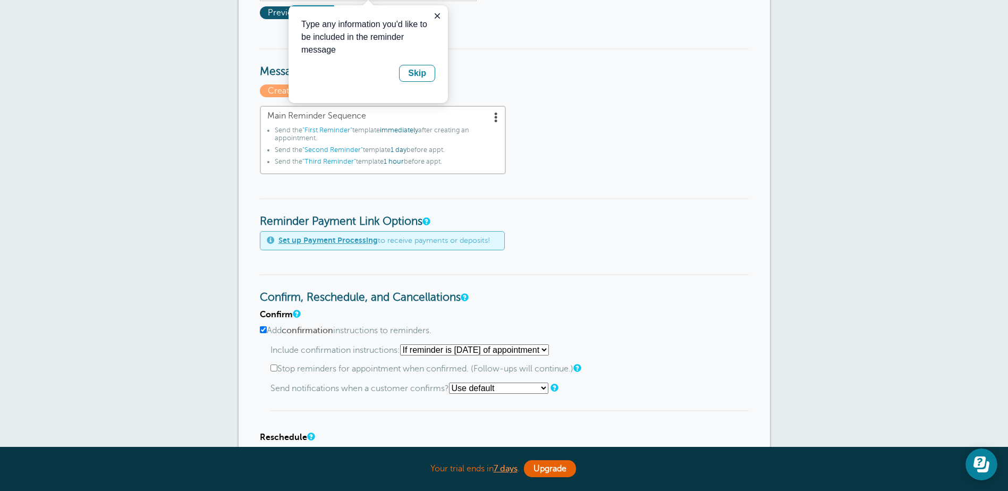
scroll to position [372, 0]
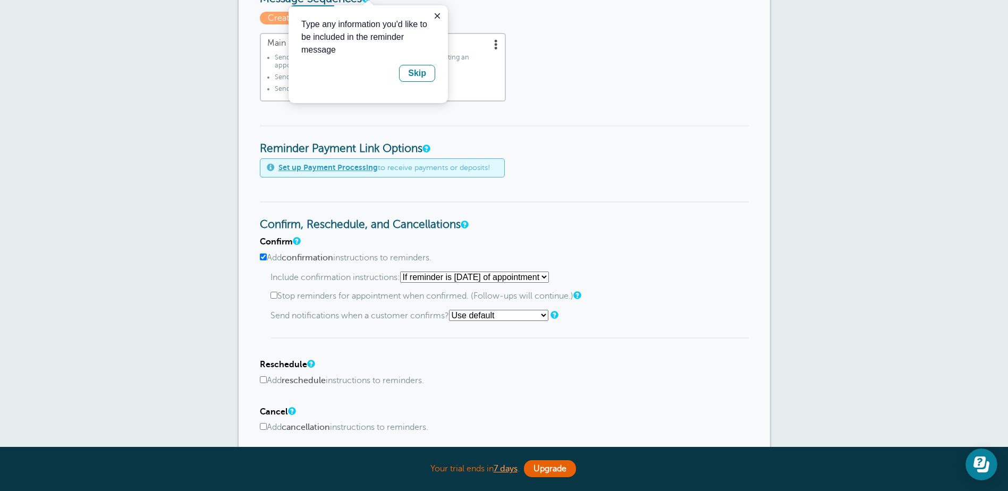
click at [545, 313] on select "Use default Text me Email me Don't send notifications" at bounding box center [498, 315] width 99 height 11
select select "4"
click at [452, 310] on select "Use default Text me Email me Don't send notifications" at bounding box center [498, 315] width 99 height 11
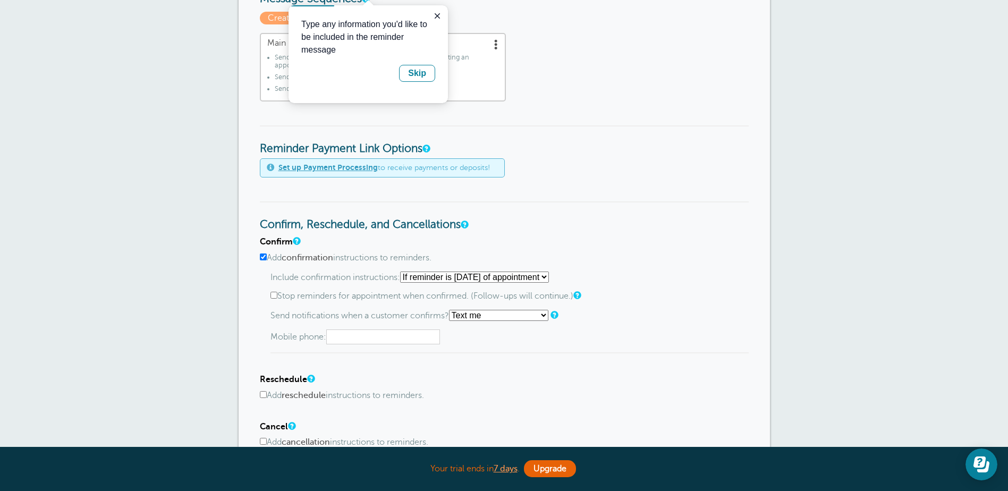
click at [397, 332] on input "text" at bounding box center [383, 336] width 114 height 15
type input "3017515234"
click at [8, 270] on div "× Sequence saved! Reminder Settings Reminders Appointments Booking Payments Cus…" at bounding box center [504, 252] width 1008 height 1201
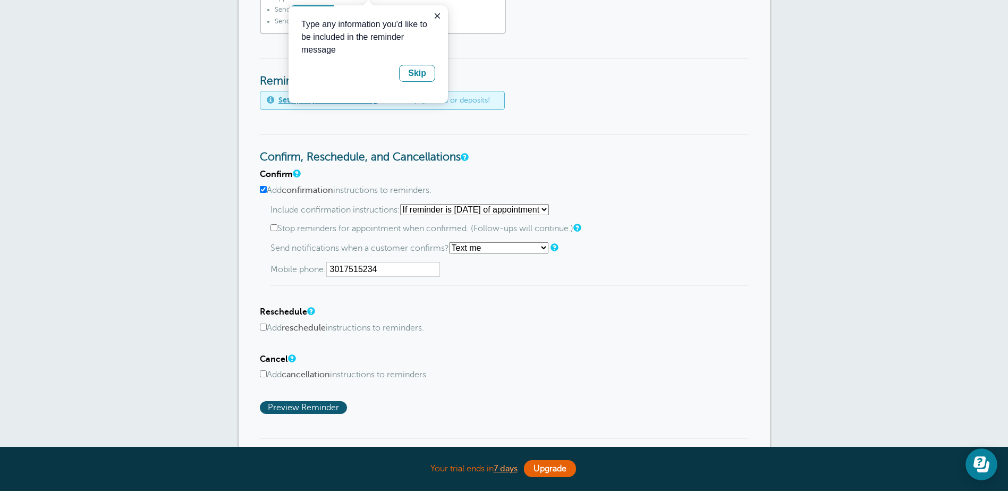
scroll to position [531, 0]
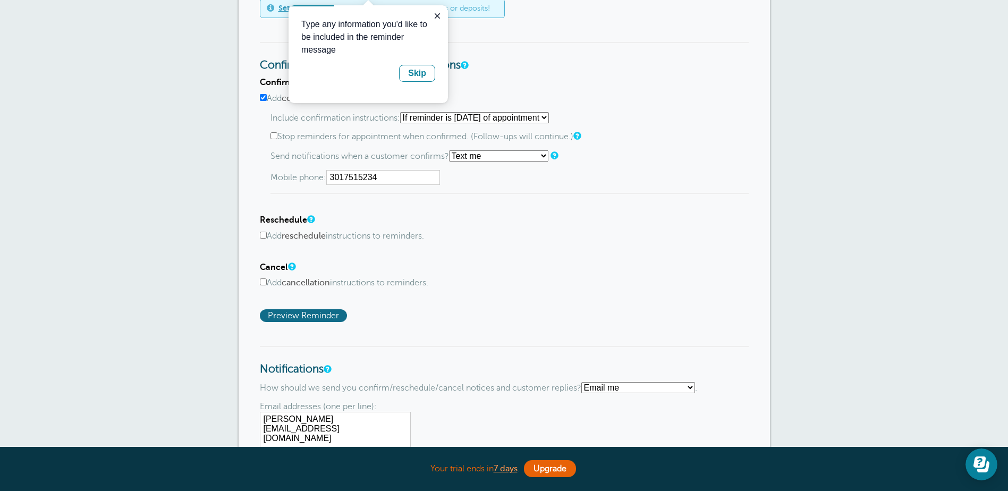
click at [306, 313] on span "Preview Reminder" at bounding box center [303, 315] width 87 height 13
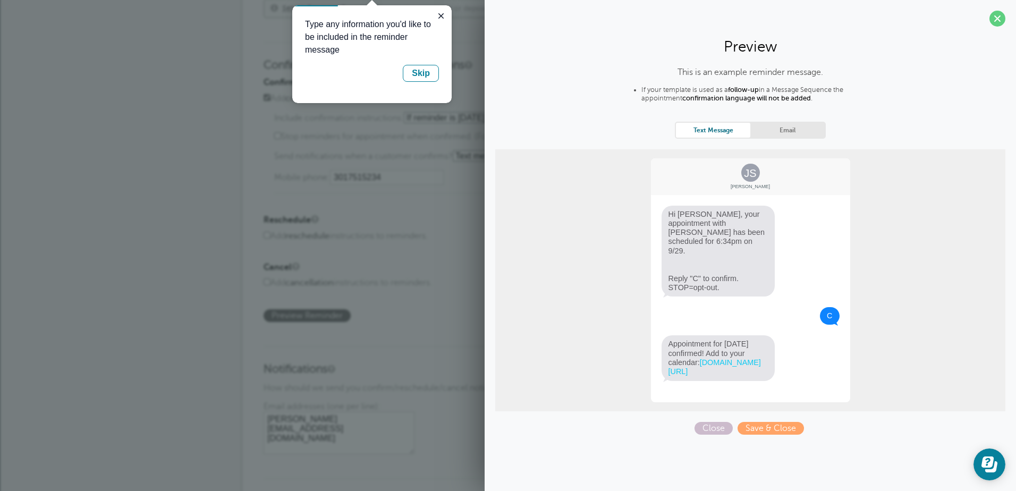
click at [788, 127] on link "Email" at bounding box center [787, 130] width 74 height 14
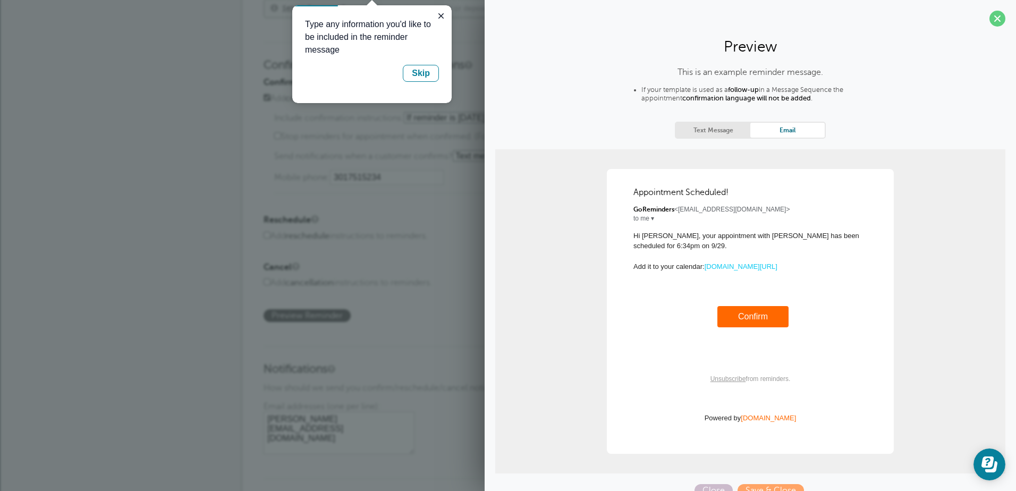
click at [710, 482] on div "This is an example reminder message. If your template is used as a follow-up in…" at bounding box center [750, 281] width 510 height 429
click at [438, 14] on icon "Close guide" at bounding box center [441, 16] width 8 height 8
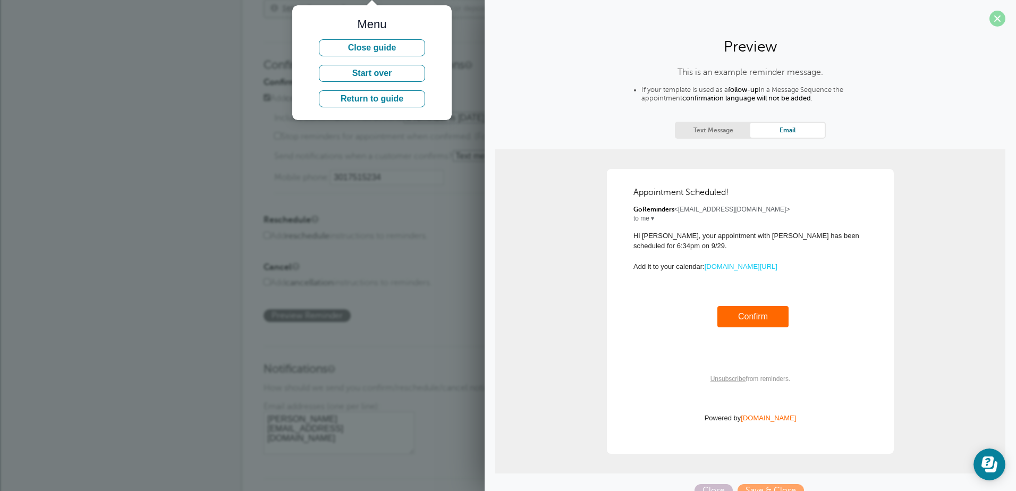
click at [989, 17] on span at bounding box center [997, 19] width 16 height 16
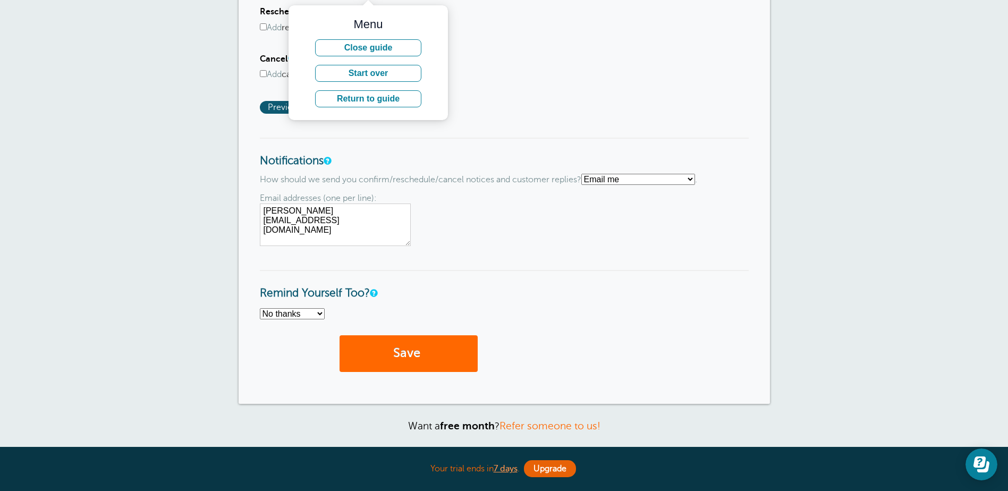
scroll to position [744, 0]
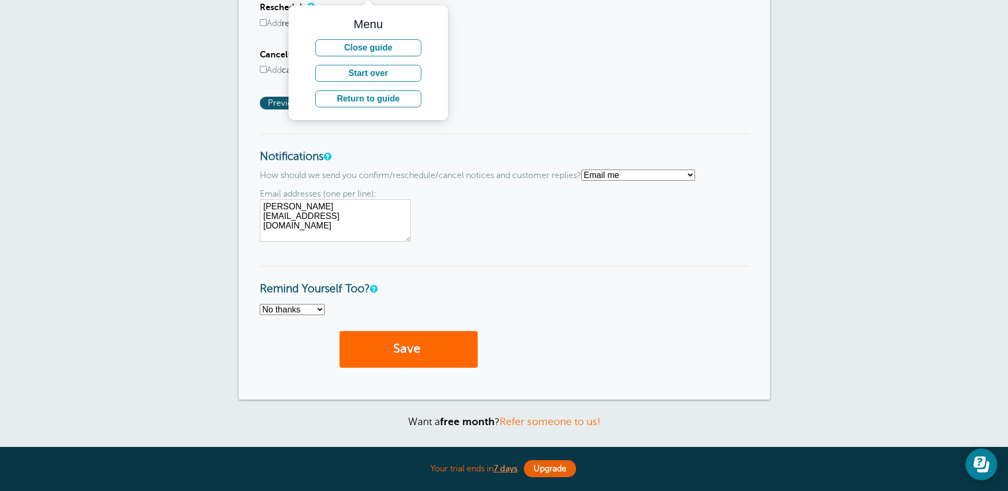
click at [302, 307] on select "No thanks Yes, text me Yes, email me" at bounding box center [292, 309] width 65 height 11
select select "4"
click at [260, 304] on select "No thanks Yes, text me Yes, email me" at bounding box center [292, 309] width 65 height 11
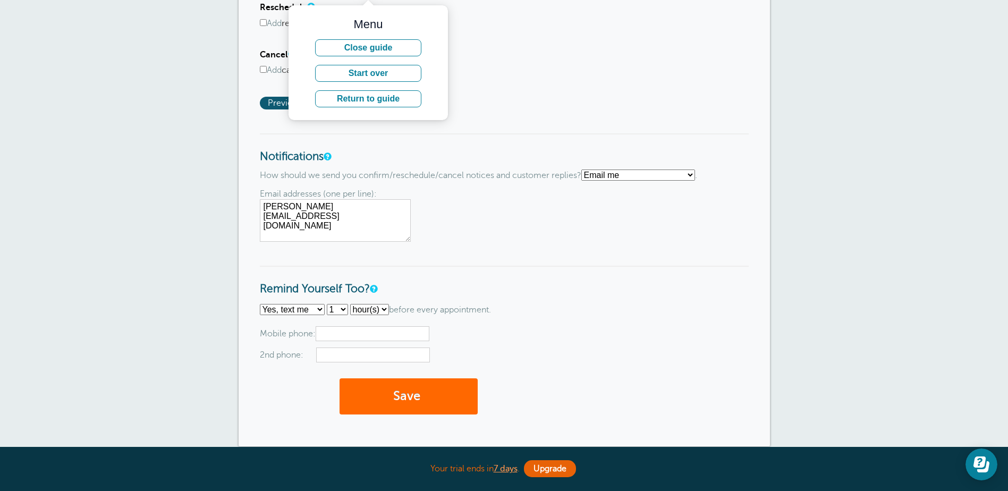
click at [399, 334] on input "text" at bounding box center [373, 333] width 114 height 15
type input "[PHONE_NUMBER]"
click at [393, 404] on button "Save" at bounding box center [408, 396] width 138 height 37
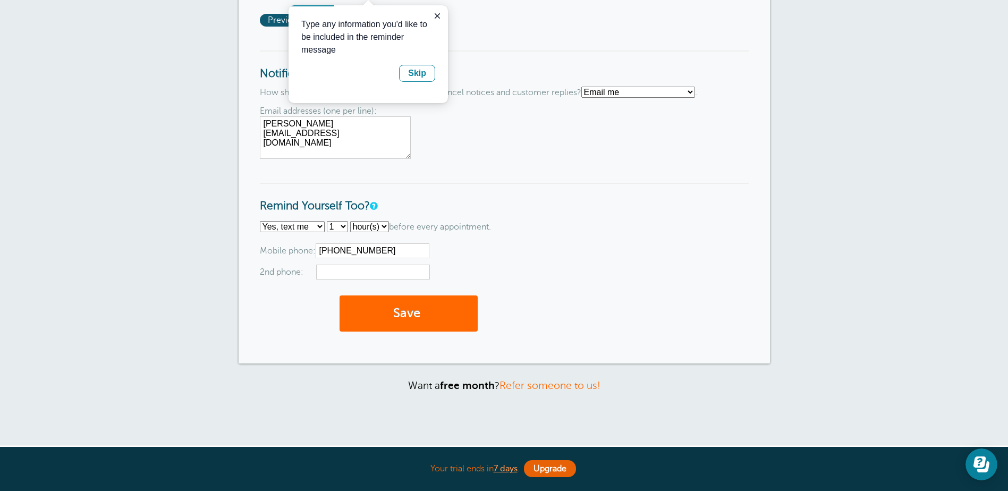
scroll to position [831, 0]
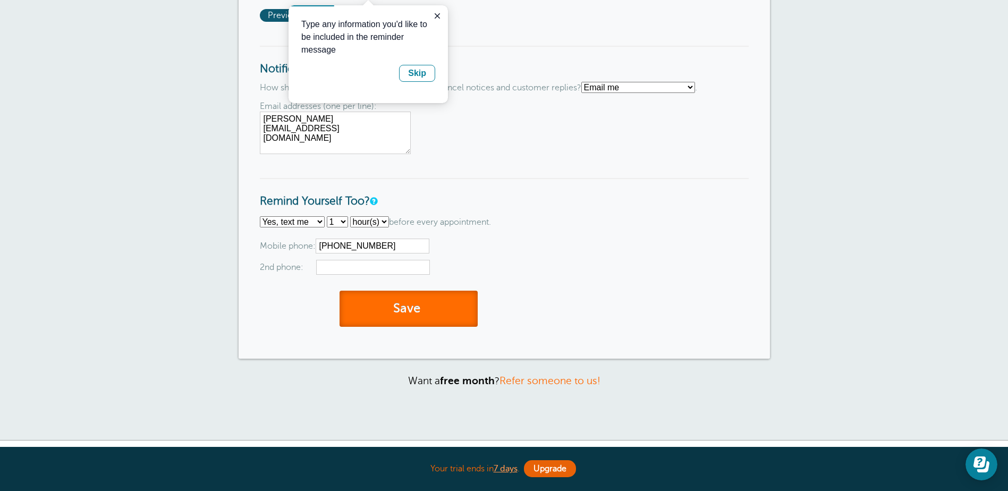
click at [416, 295] on button "Save" at bounding box center [408, 309] width 138 height 37
